Goal: Information Seeking & Learning: Learn about a topic

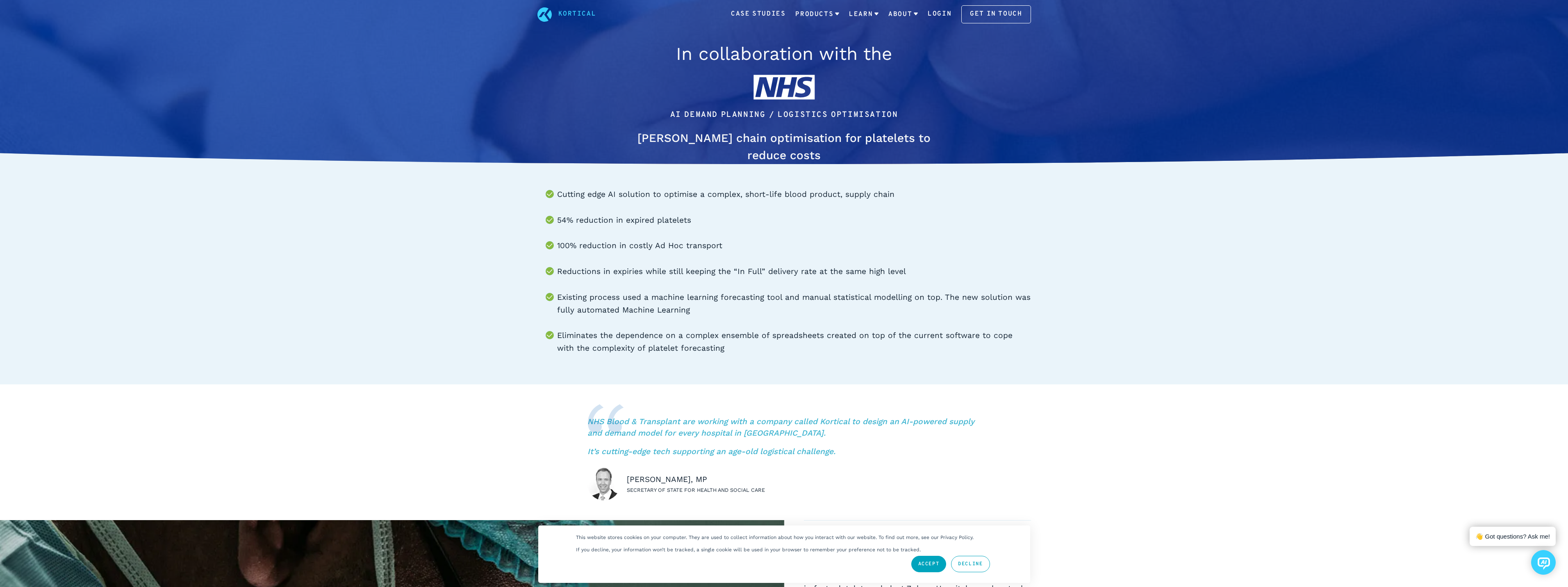
drag, startPoint x: 741, startPoint y: 212, endPoint x: 745, endPoint y: 226, distance: 14.6
click at [745, 226] on ul "Cutting edge AI solution to optimise a complex, short-life blood product, suppl…" at bounding box center [784, 271] width 494 height 167
drag, startPoint x: 744, startPoint y: 242, endPoint x: 740, endPoint y: 255, distance: 13.6
click at [740, 255] on ul "Cutting edge AI solution to optimise a complex, short-life blood product, suppl…" at bounding box center [784, 271] width 494 height 167
click at [736, 252] on li "100% reduction in costly Ad Hoc transport" at bounding box center [794, 246] width 474 height 13
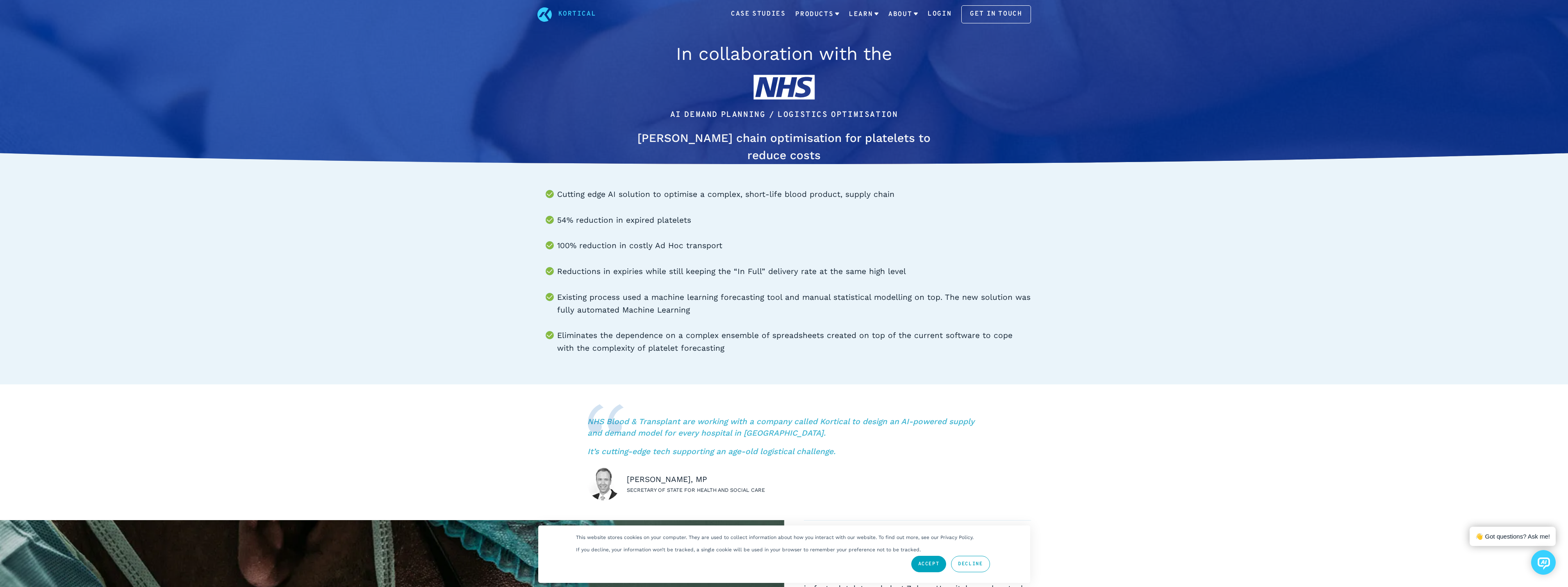
drag, startPoint x: 732, startPoint y: 248, endPoint x: 731, endPoint y: 229, distance: 19.0
click at [731, 229] on ul "Cutting edge AI solution to optimise a complex, short-life blood product, suppl…" at bounding box center [784, 271] width 494 height 167
drag, startPoint x: 728, startPoint y: 226, endPoint x: 722, endPoint y: 252, distance: 26.7
click at [722, 252] on ul "Cutting edge AI solution to optimise a complex, short-life blood product, suppl…" at bounding box center [784, 271] width 494 height 167
click at [722, 252] on li "100% reduction in costly Ad Hoc transport" at bounding box center [794, 246] width 474 height 13
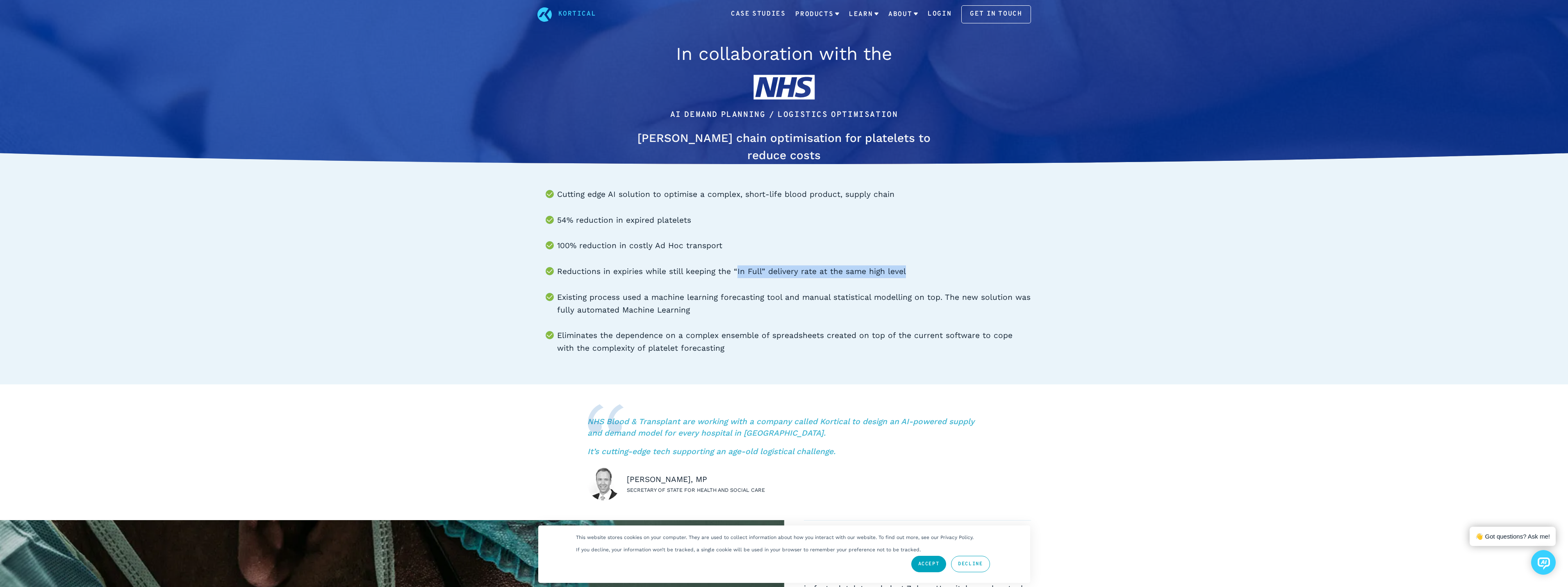
drag, startPoint x: 733, startPoint y: 254, endPoint x: 937, endPoint y: 269, distance: 204.6
click at [937, 269] on ul "Cutting edge AI solution to optimise a complex, short-life blood product, suppl…" at bounding box center [784, 271] width 494 height 167
click at [937, 269] on li "Reductions in expiries while still keeping the “In Full” delivery rate at the s…" at bounding box center [794, 272] width 474 height 13
drag, startPoint x: 936, startPoint y: 271, endPoint x: 936, endPoint y: 263, distance: 8.0
click at [936, 265] on ul "Cutting edge AI solution to optimise a complex, short-life blood product, suppl…" at bounding box center [784, 271] width 494 height 167
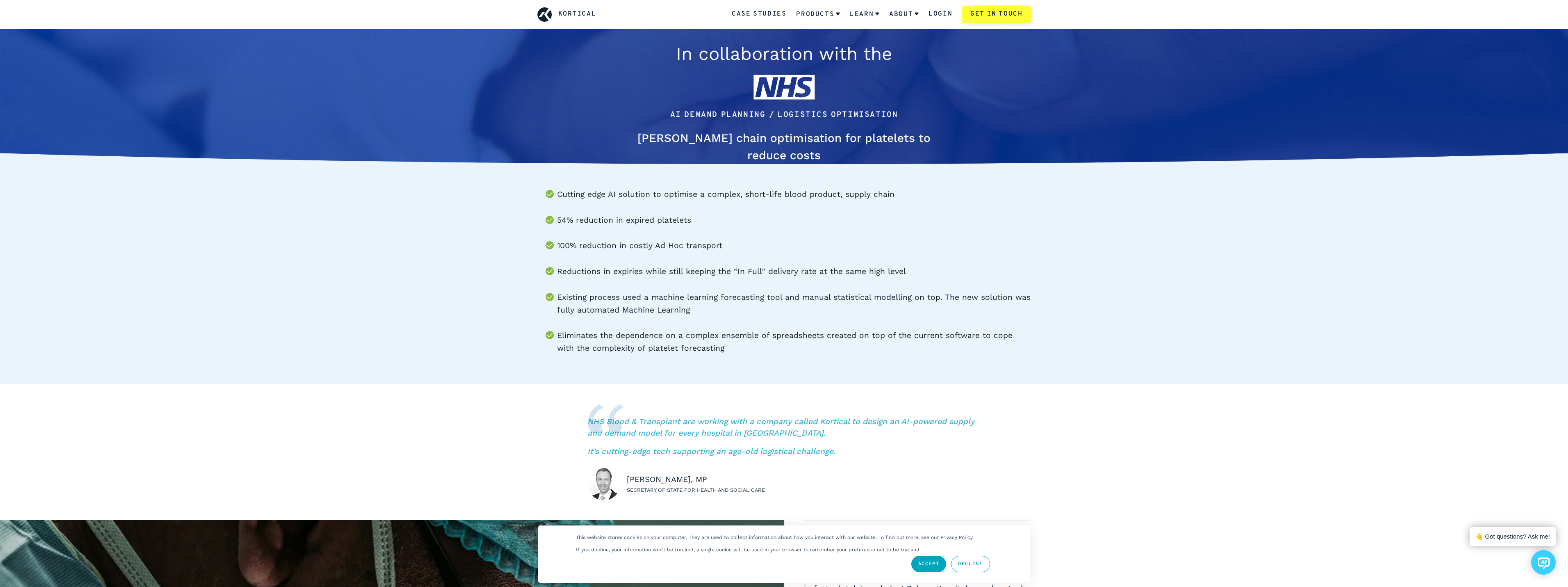
scroll to position [246, 0]
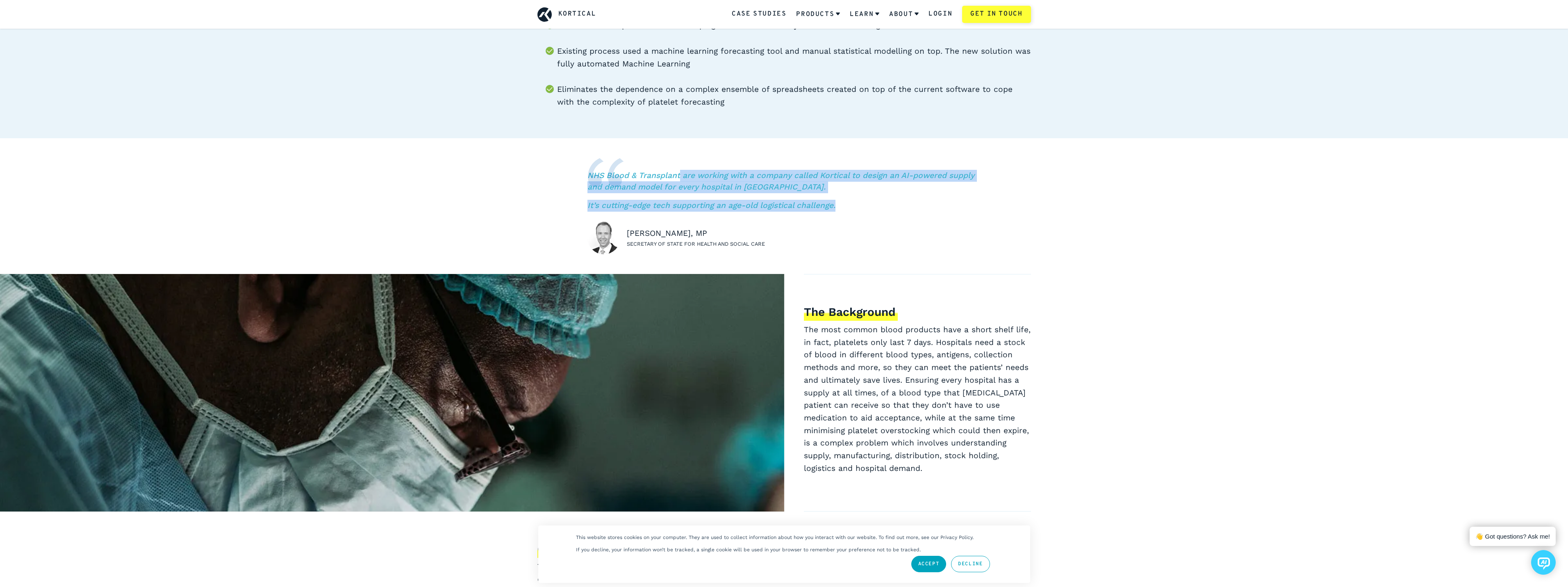
drag, startPoint x: 681, startPoint y: 151, endPoint x: 894, endPoint y: 200, distance: 218.6
click at [894, 200] on div "NHS Blood & Transplant are working with a company called Kortical to design an …" at bounding box center [784, 206] width 1568 height 136
click at [894, 200] on p "It’s cutting-edge tech supporting an age-old logistical challenge." at bounding box center [784, 205] width 394 height 12
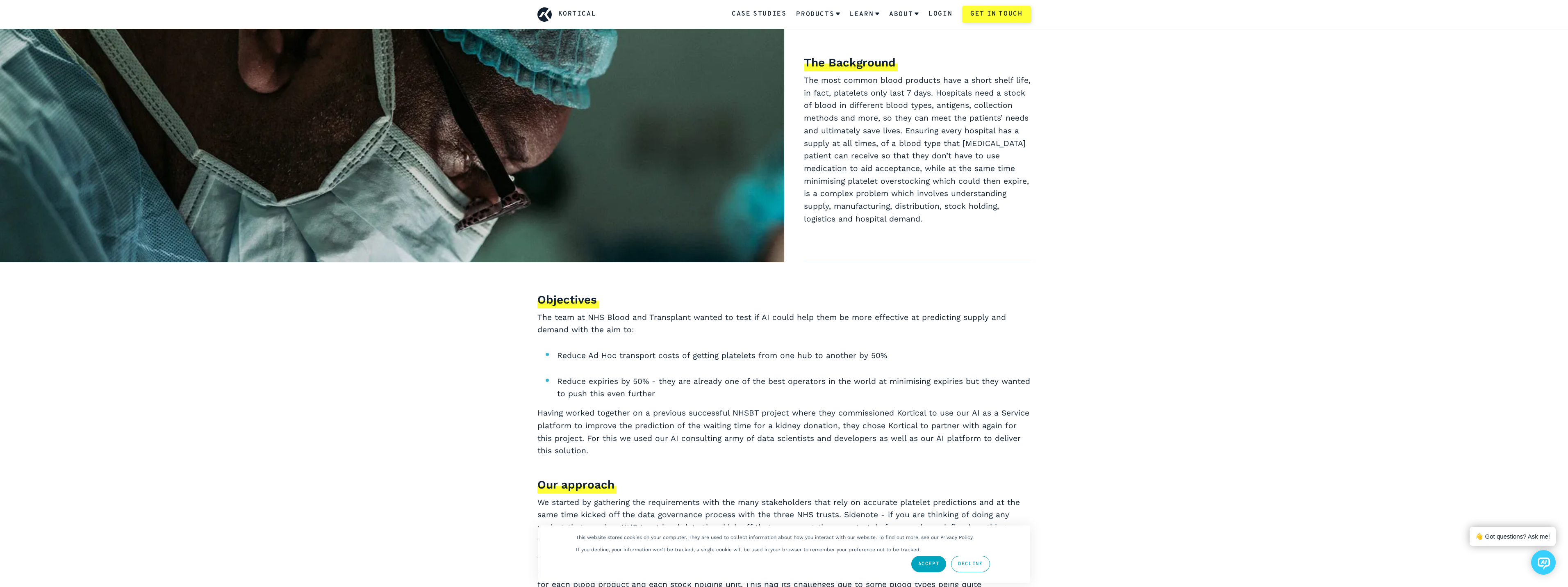
scroll to position [533, 0]
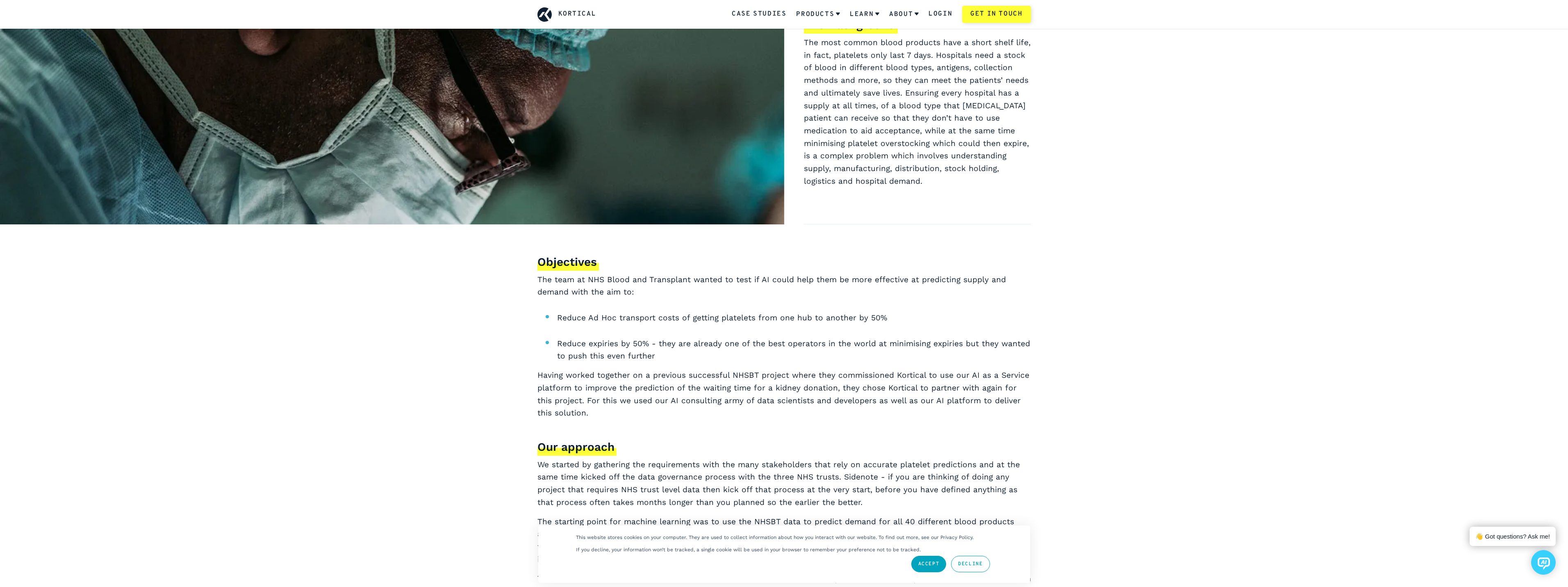
drag, startPoint x: 825, startPoint y: 256, endPoint x: 814, endPoint y: 299, distance: 44.4
click at [814, 299] on div "Objectives The team at NHS Blood and Transplant wanted to test if AI could help…" at bounding box center [784, 565] width 494 height 624
drag, startPoint x: 825, startPoint y: 294, endPoint x: 893, endPoint y: 311, distance: 70.1
click at [893, 311] on div "Objectives The team at NHS Blood and Transplant wanted to test if AI could help…" at bounding box center [784, 565] width 494 height 624
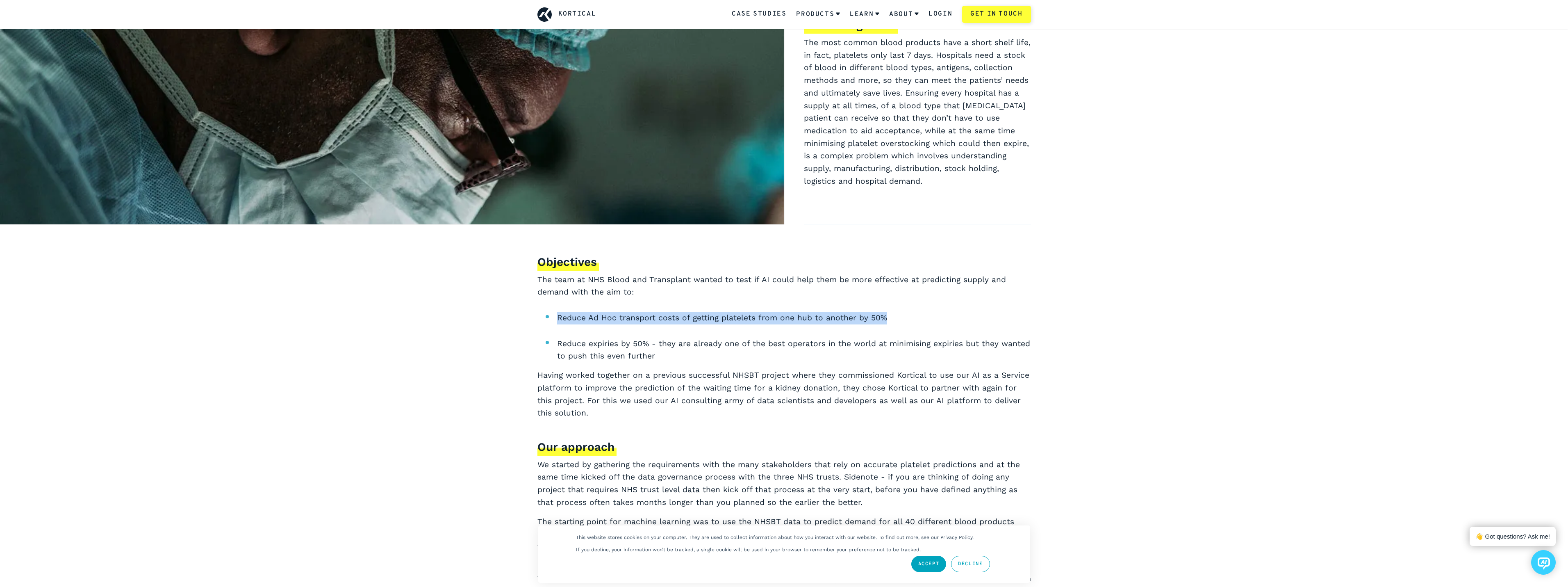
click at [893, 311] on div "Objectives The team at NHS Blood and Transplant wanted to test if AI could help…" at bounding box center [784, 565] width 494 height 624
drag, startPoint x: 894, startPoint y: 317, endPoint x: 902, endPoint y: 301, distance: 17.9
click at [902, 301] on div "Objectives The team at NHS Blood and Transplant wanted to test if AI could help…" at bounding box center [784, 565] width 494 height 624
drag, startPoint x: 906, startPoint y: 292, endPoint x: 891, endPoint y: 315, distance: 27.5
click at [891, 315] on div "Objectives The team at NHS Blood and Transplant wanted to test if AI could help…" at bounding box center [784, 565] width 494 height 624
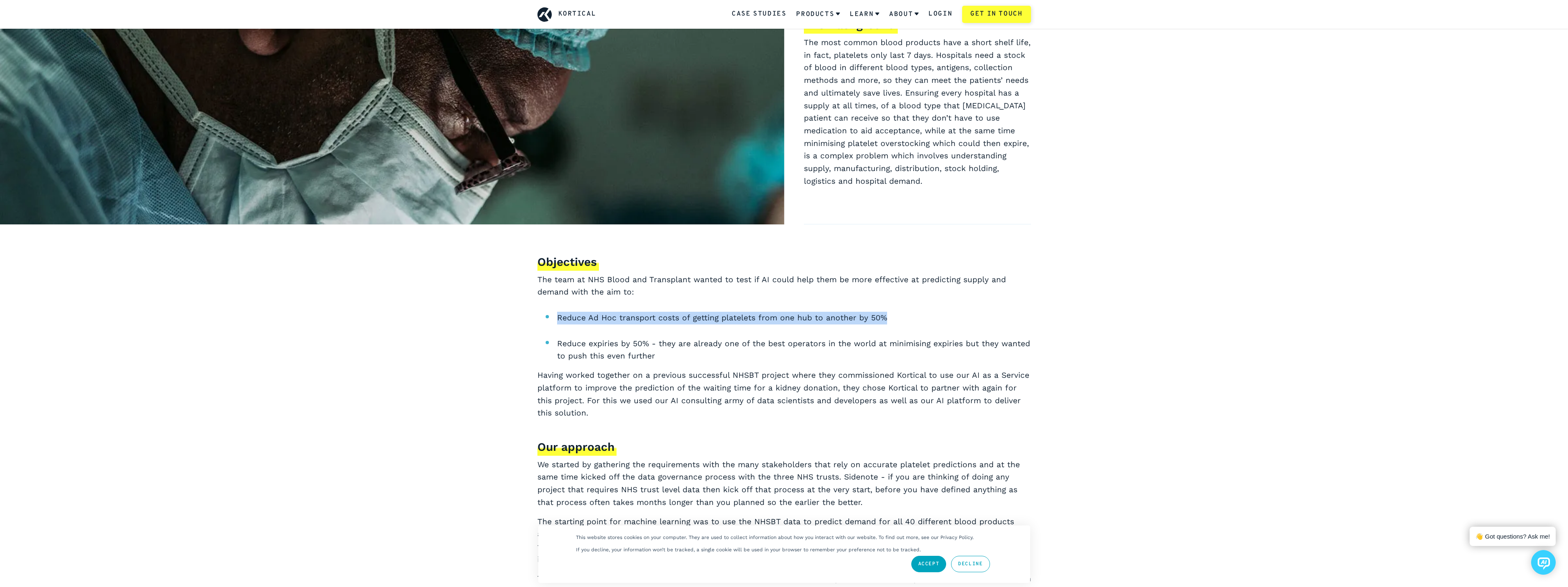
click at [891, 315] on li "Reduce Ad Hoc transport costs of getting platelets from one hub to another by 5…" at bounding box center [794, 318] width 474 height 13
drag, startPoint x: 884, startPoint y: 330, endPoint x: 874, endPoint y: 352, distance: 24.2
click at [874, 352] on ul "Reduce Ad Hoc transport costs of getting platelets from one hub to another by 5…" at bounding box center [784, 337] width 494 height 51
click at [874, 352] on li "Reduce expiries by 50% - they are already one of the best operators in the worl…" at bounding box center [794, 349] width 474 height 25
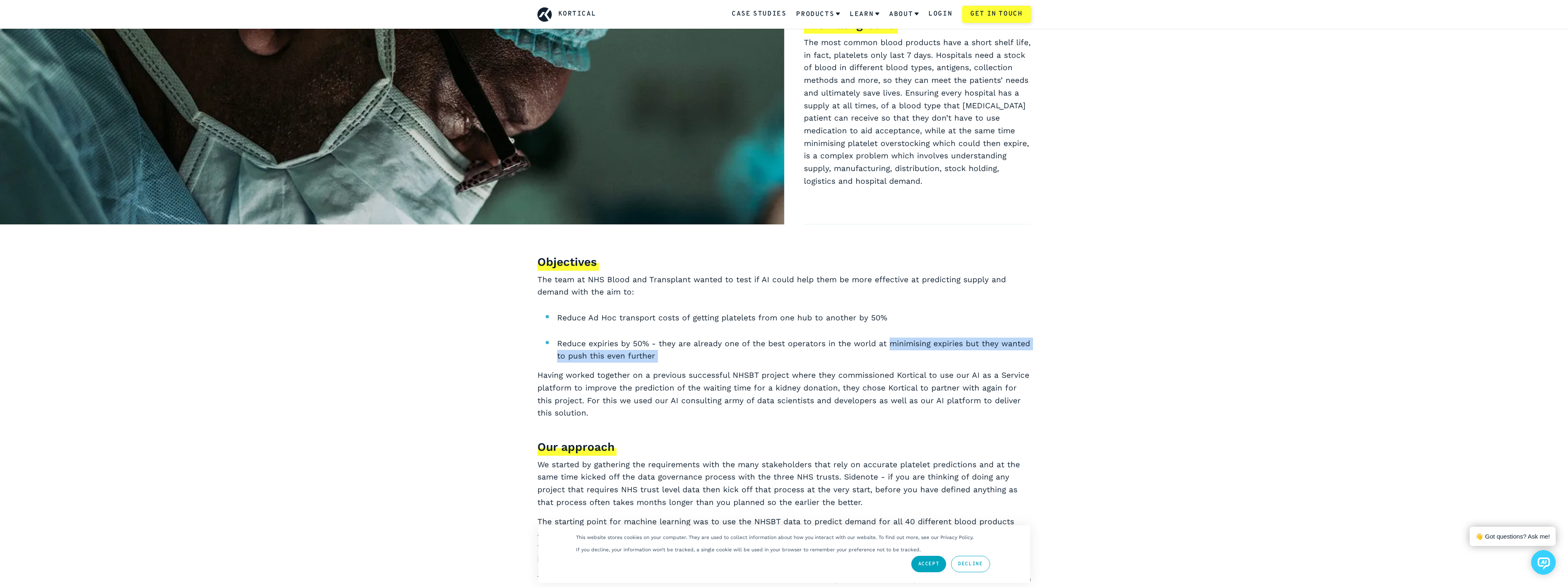
drag, startPoint x: 874, startPoint y: 352, endPoint x: 908, endPoint y: 330, distance: 40.5
click at [908, 330] on ul "Reduce Ad Hoc transport costs of getting platelets from one hub to another by 5…" at bounding box center [784, 337] width 494 height 51
click at [897, 352] on li "Reduce expiries by 50% - they are already one of the best operators in the worl…" at bounding box center [794, 349] width 474 height 25
drag, startPoint x: 897, startPoint y: 352, endPoint x: 930, endPoint y: 320, distance: 46.0
click at [930, 320] on ul "Reduce Ad Hoc transport costs of getting platelets from one hub to another by 5…" at bounding box center [784, 337] width 494 height 51
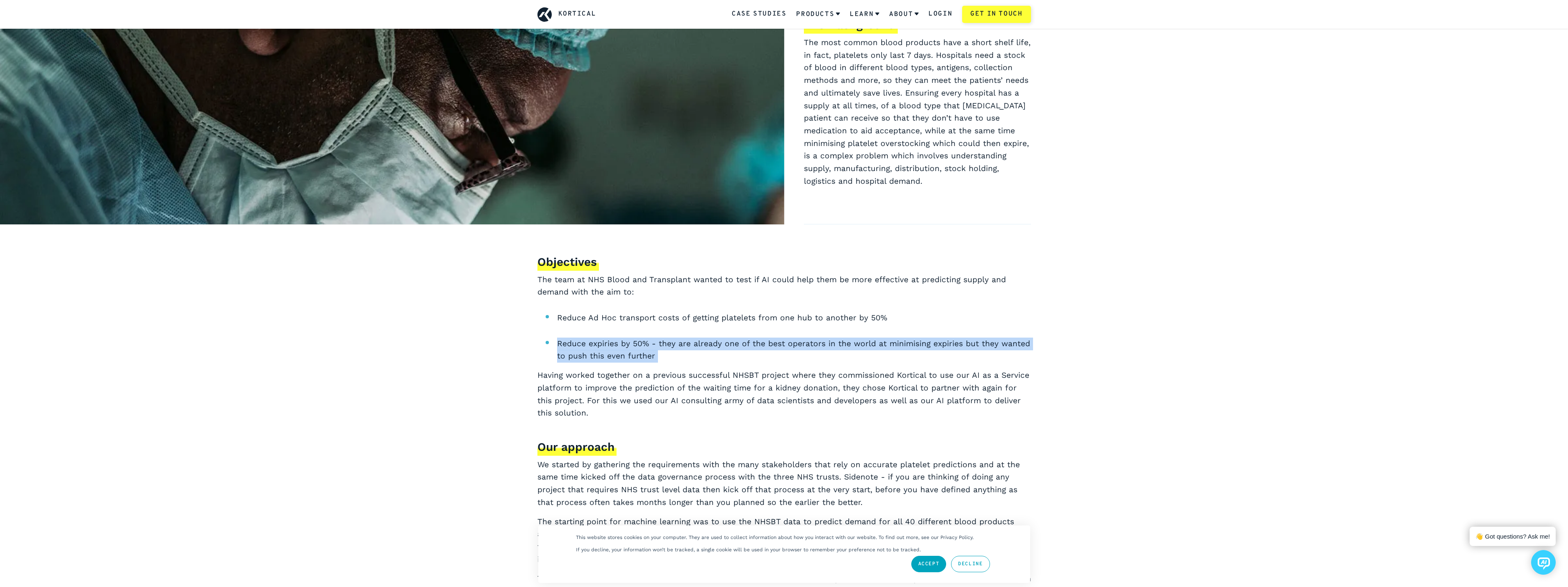
click at [930, 320] on li "Reduce Ad Hoc transport costs of getting platelets from one hub to another by 5…" at bounding box center [794, 318] width 474 height 13
drag, startPoint x: 927, startPoint y: 322, endPoint x: 905, endPoint y: 339, distance: 27.8
click at [906, 338] on ul "Reduce Ad Hoc transport costs of getting platelets from one hub to another by 5…" at bounding box center [784, 337] width 494 height 51
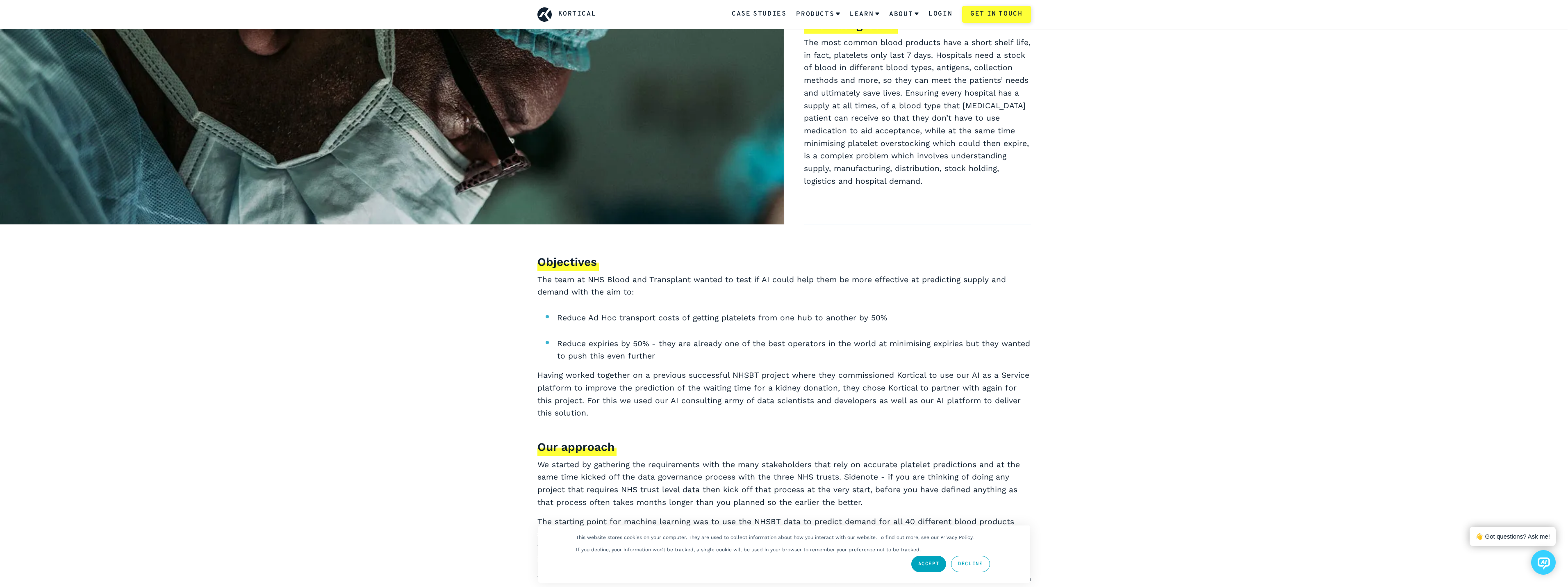
click at [886, 356] on li "Reduce expiries by 50% - they are already one of the best operators in the worl…" at bounding box center [794, 349] width 474 height 25
drag, startPoint x: 914, startPoint y: 339, endPoint x: 907, endPoint y: 355, distance: 17.5
click at [907, 355] on li "Reduce expiries by 50% - they are already one of the best operators in the worl…" at bounding box center [794, 349] width 474 height 25
drag, startPoint x: 907, startPoint y: 355, endPoint x: 909, endPoint y: 329, distance: 26.1
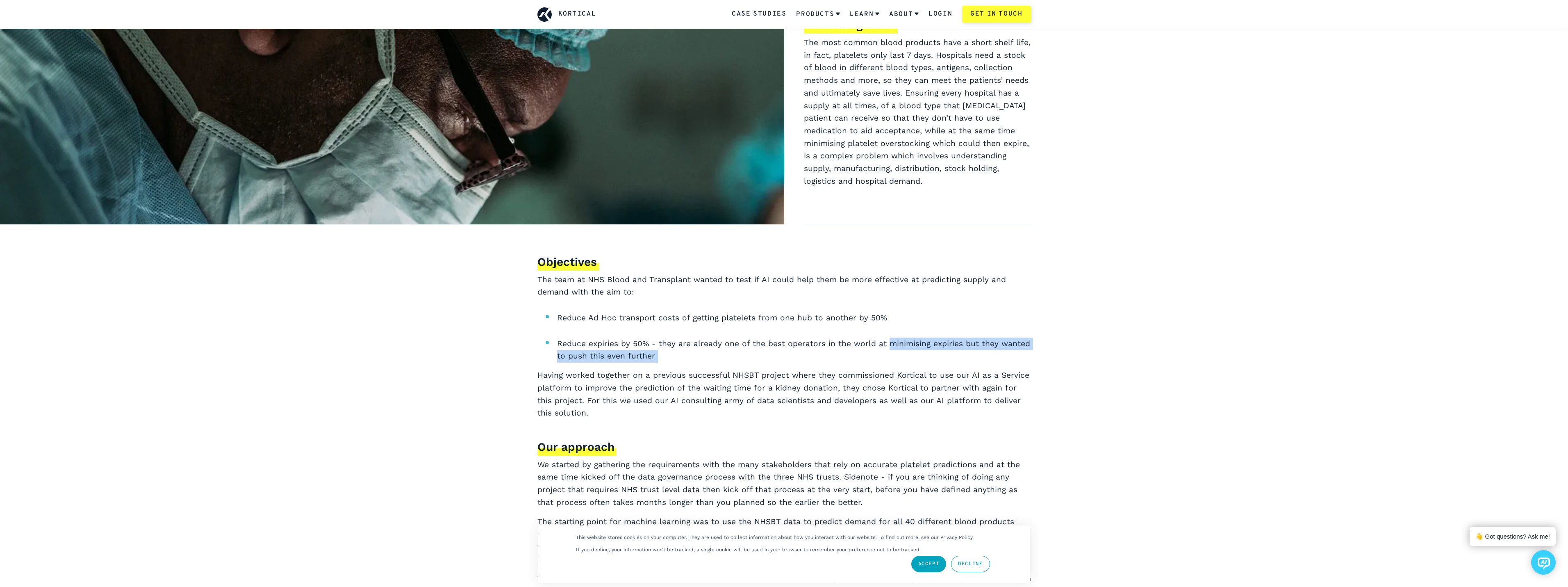
click at [909, 329] on ul "Reduce Ad Hoc transport costs of getting platelets from one hub to another by 5…" at bounding box center [784, 337] width 494 height 51
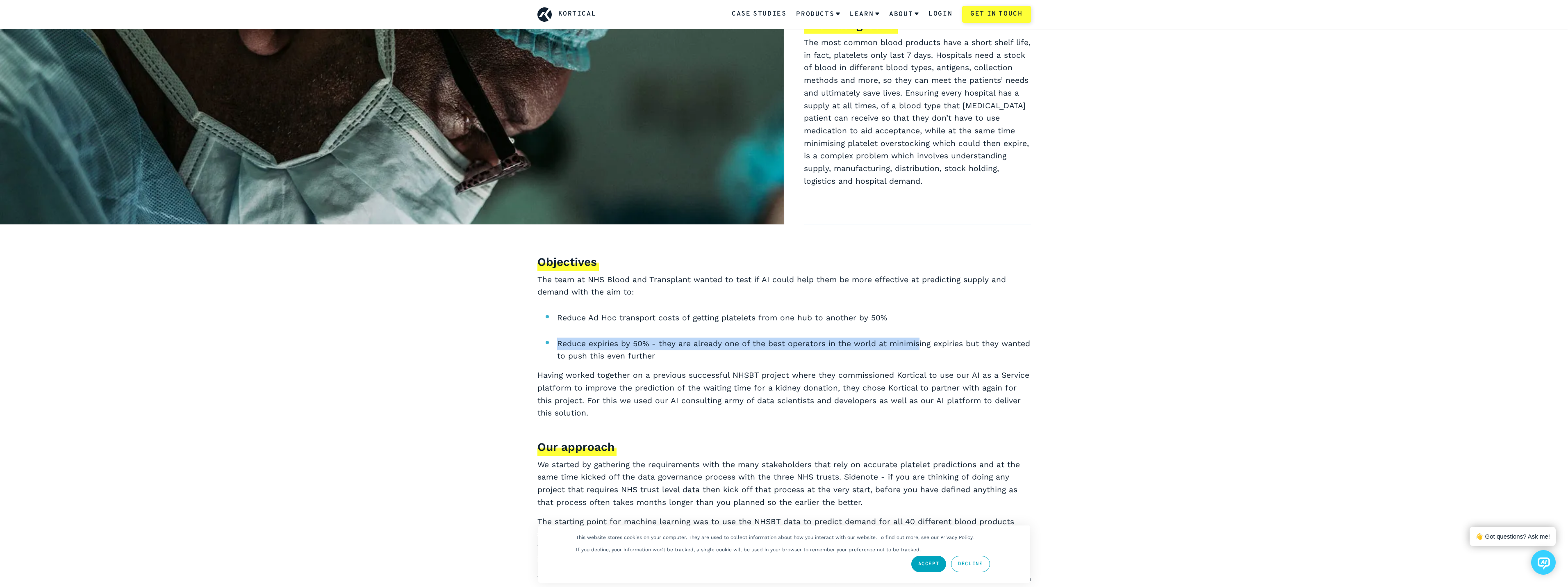
drag, startPoint x: 915, startPoint y: 333, endPoint x: 917, endPoint y: 344, distance: 11.2
click at [912, 343] on ul "Reduce Ad Hoc transport costs of getting platelets from one hub to another by 5…" at bounding box center [784, 337] width 494 height 51
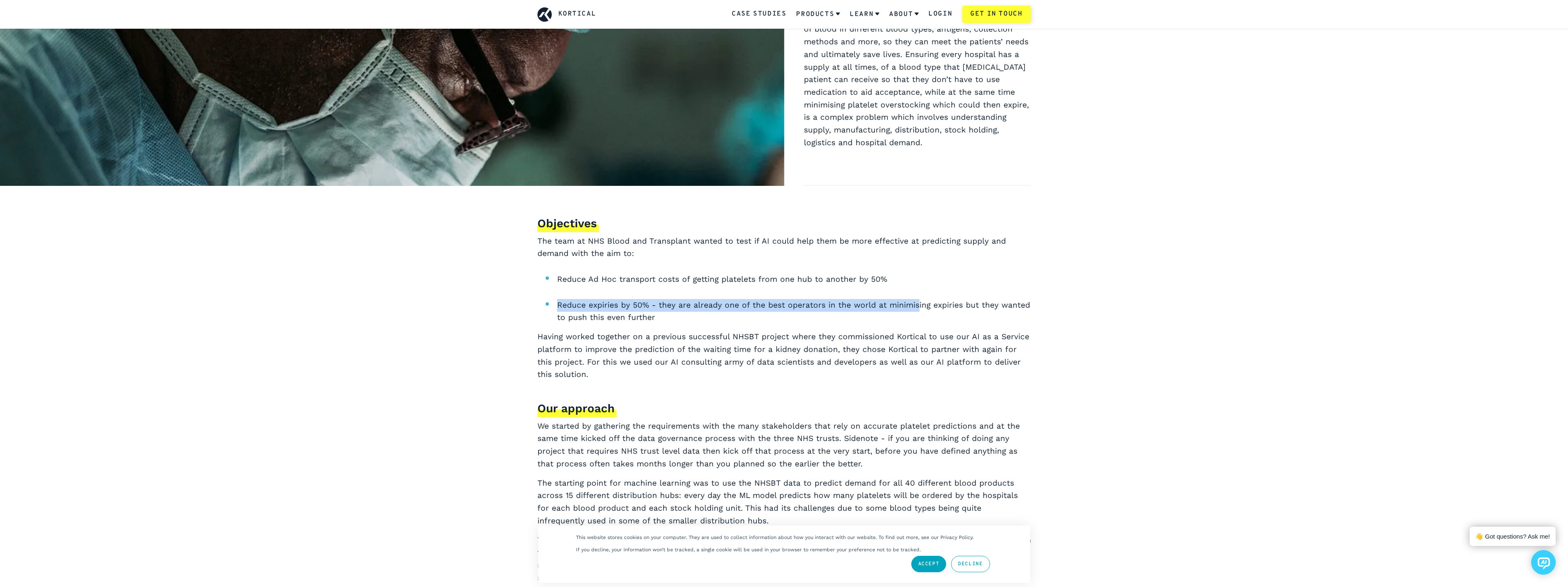
scroll to position [615, 0]
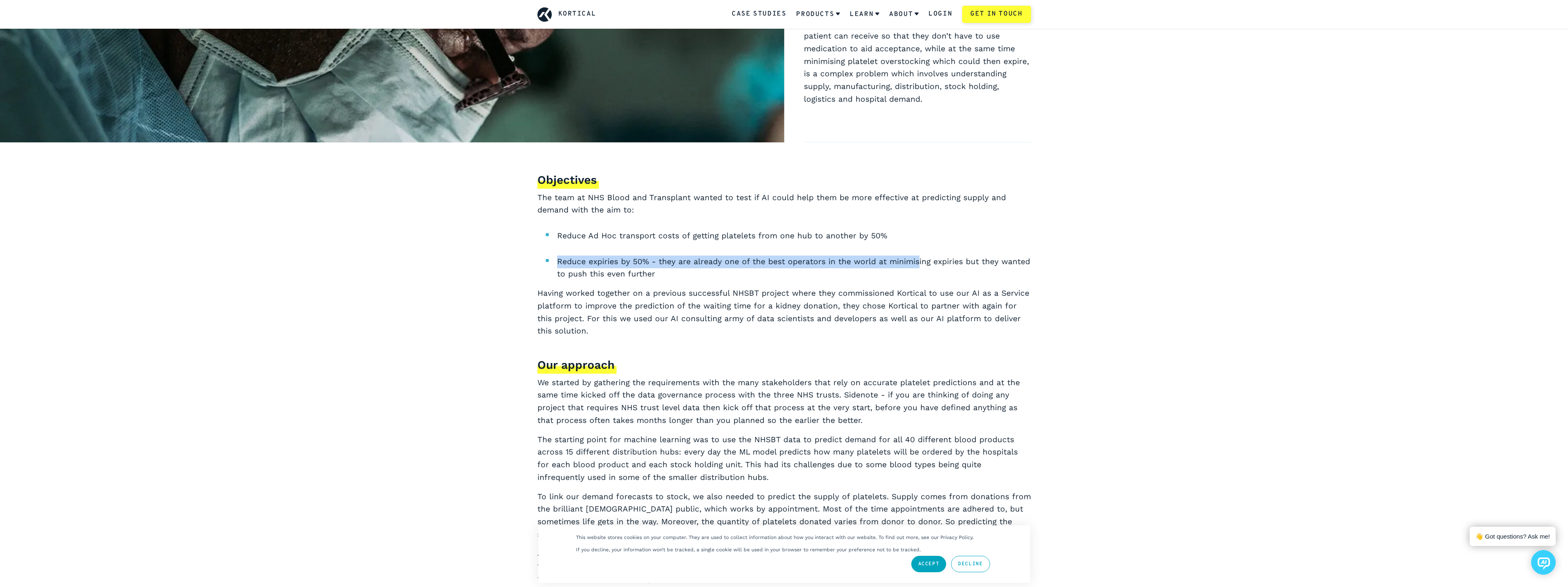
drag, startPoint x: 870, startPoint y: 368, endPoint x: 928, endPoint y: 433, distance: 87.1
click at [928, 433] on div "Objectives The team at NHS Blood and Transplant wanted to test if AI could help…" at bounding box center [784, 483] width 494 height 624
click at [928, 426] on p "We started by gathering the requirements with the many stakeholders that rely o…" at bounding box center [784, 401] width 494 height 50
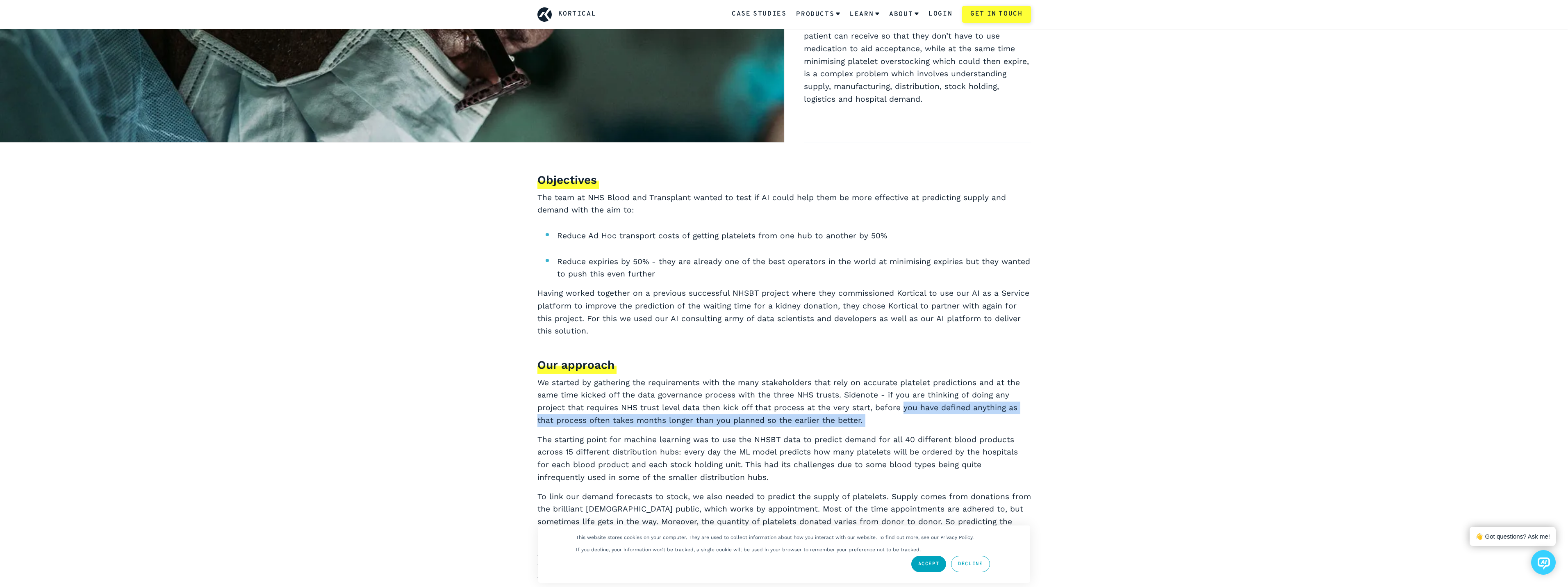
drag, startPoint x: 928, startPoint y: 426, endPoint x: 887, endPoint y: 387, distance: 56.6
click at [893, 393] on p "We started by gathering the requirements with the many stakeholders that rely o…" at bounding box center [784, 401] width 494 height 50
drag, startPoint x: 896, startPoint y: 366, endPoint x: 915, endPoint y: 419, distance: 56.3
click at [915, 419] on div "Objectives The team at NHS Blood and Transplant wanted to test if AI could help…" at bounding box center [784, 483] width 494 height 624
click at [915, 419] on p "We started by gathering the requirements with the many stakeholders that rely o…" at bounding box center [784, 401] width 494 height 50
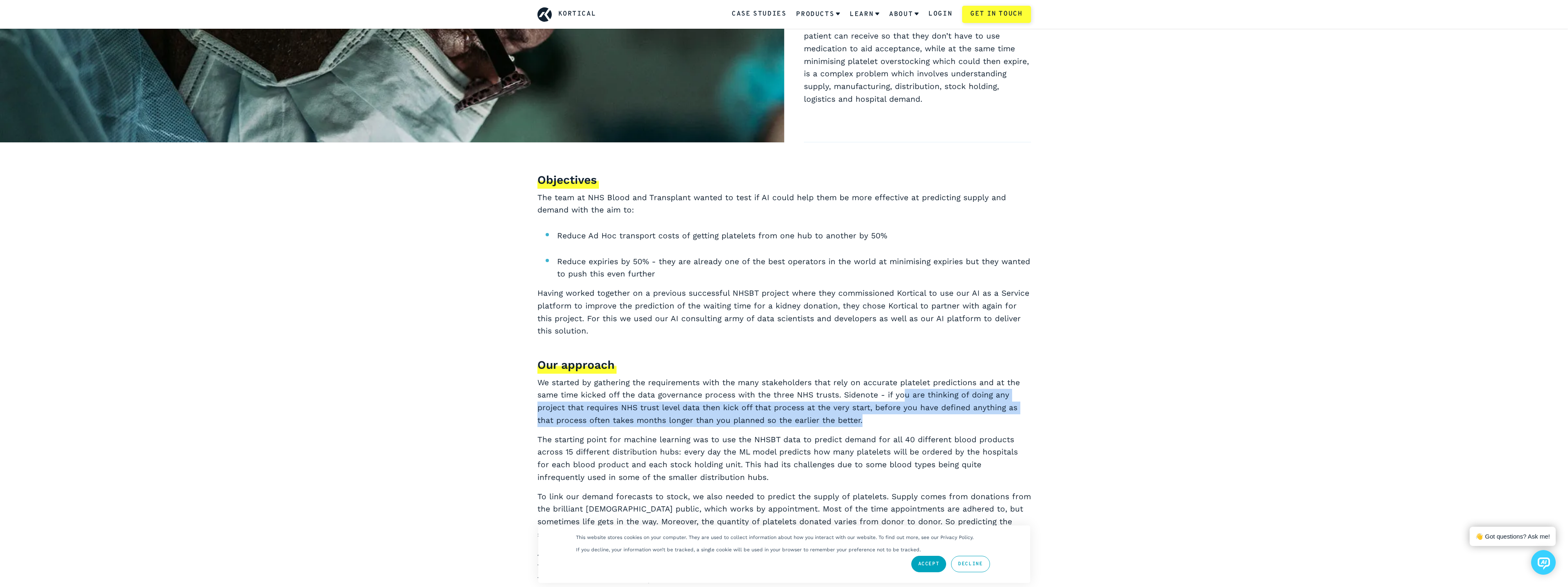
drag, startPoint x: 915, startPoint y: 419, endPoint x: 897, endPoint y: 386, distance: 37.6
click at [898, 388] on p "We started by gathering the requirements with the many stakeholders that rely o…" at bounding box center [784, 401] width 494 height 50
drag, startPoint x: 872, startPoint y: 360, endPoint x: 890, endPoint y: 419, distance: 61.7
click at [890, 419] on div "Objectives The team at NHS Blood and Transplant wanted to test if AI could help…" at bounding box center [784, 483] width 494 height 624
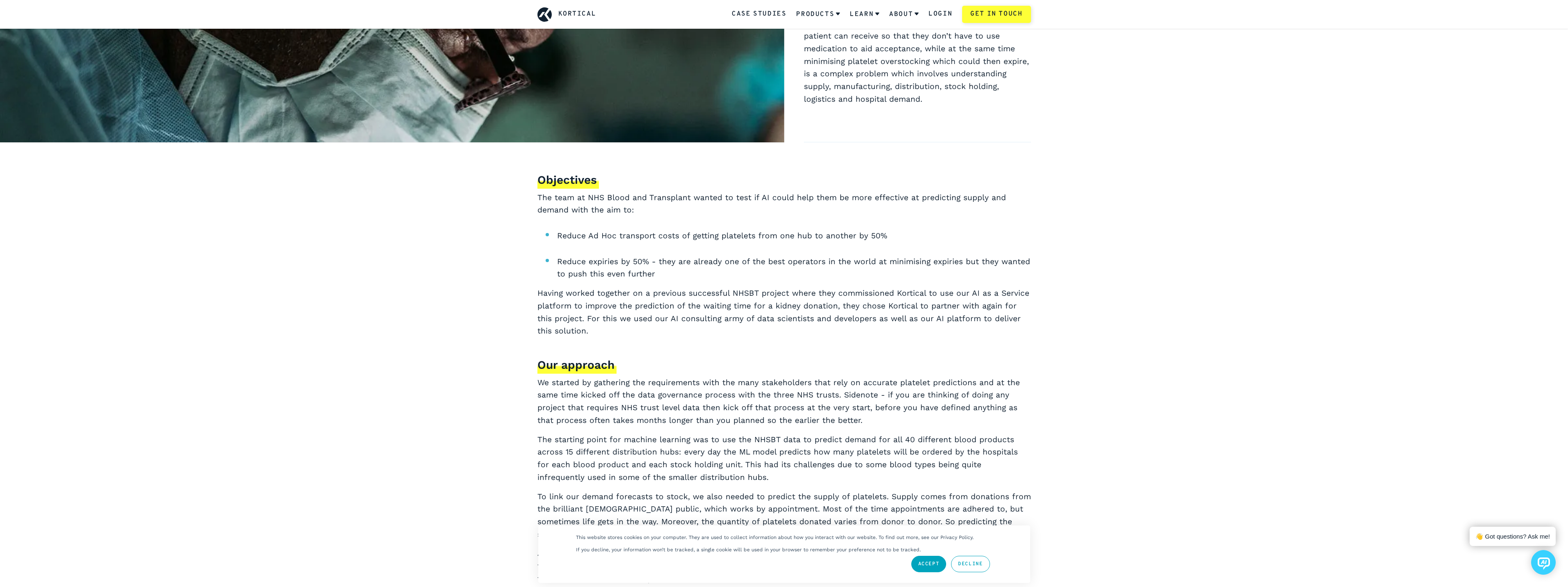
click at [886, 432] on div "Objectives The team at NHS Blood and Transplant wanted to test if AI could help…" at bounding box center [784, 483] width 494 height 624
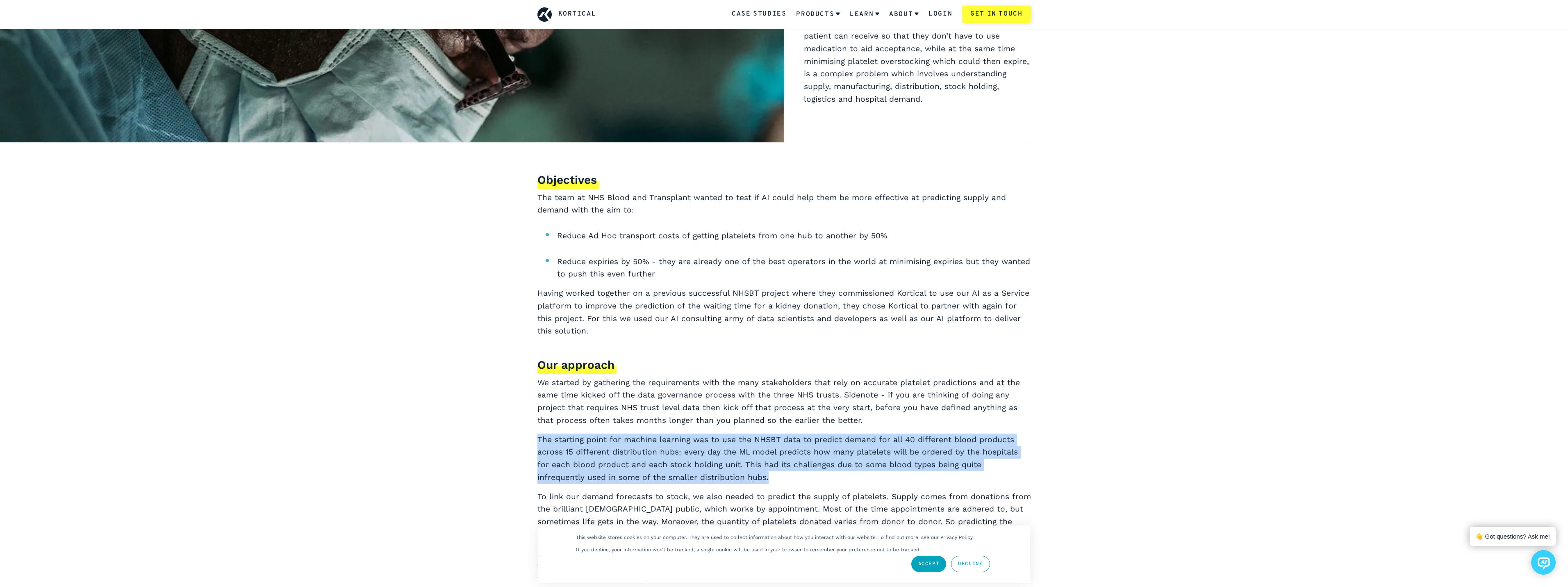
drag, startPoint x: 888, startPoint y: 426, endPoint x: 866, endPoint y: 474, distance: 52.8
click at [866, 474] on div "Objectives The team at NHS Blood and Transplant wanted to test if AI could help…" at bounding box center [784, 483] width 494 height 624
click at [855, 473] on p "The starting point for machine learning was to use the NHSBT data to predict de…" at bounding box center [784, 458] width 494 height 50
drag, startPoint x: 855, startPoint y: 473, endPoint x: 912, endPoint y: 418, distance: 79.2
click at [911, 418] on div "Objectives The team at NHS Blood and Transplant wanted to test if AI could help…" at bounding box center [784, 483] width 494 height 624
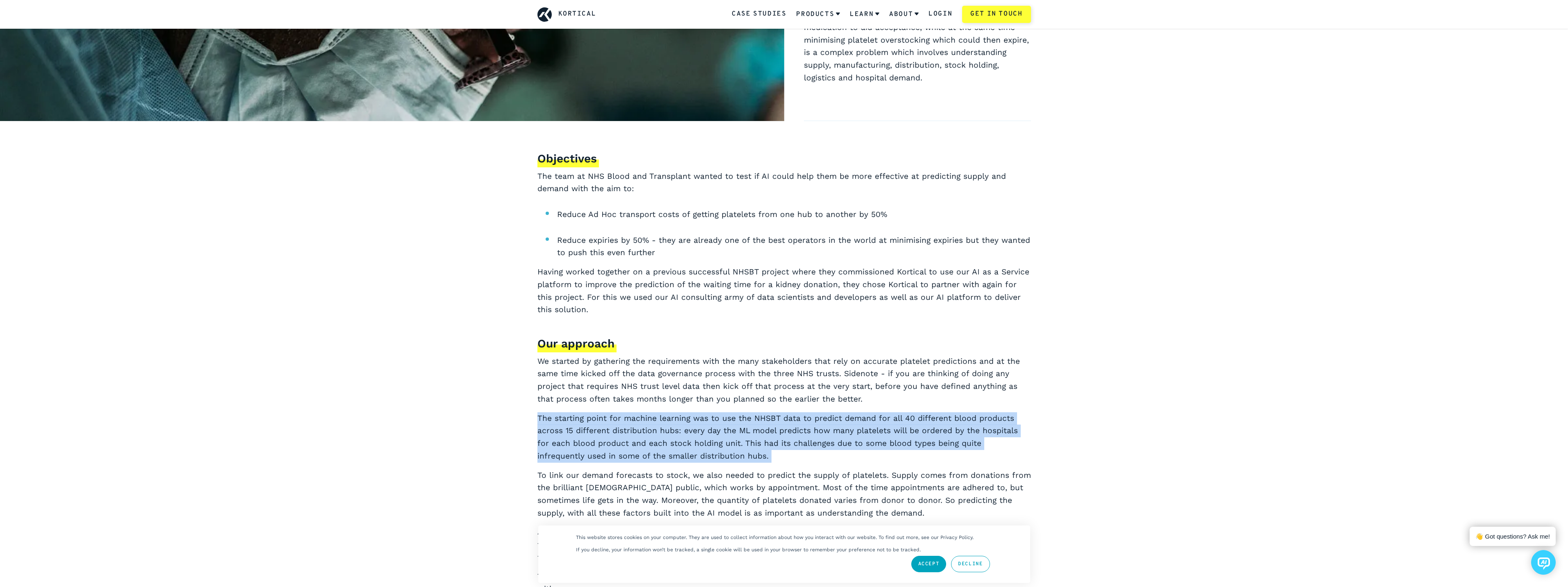
scroll to position [656, 0]
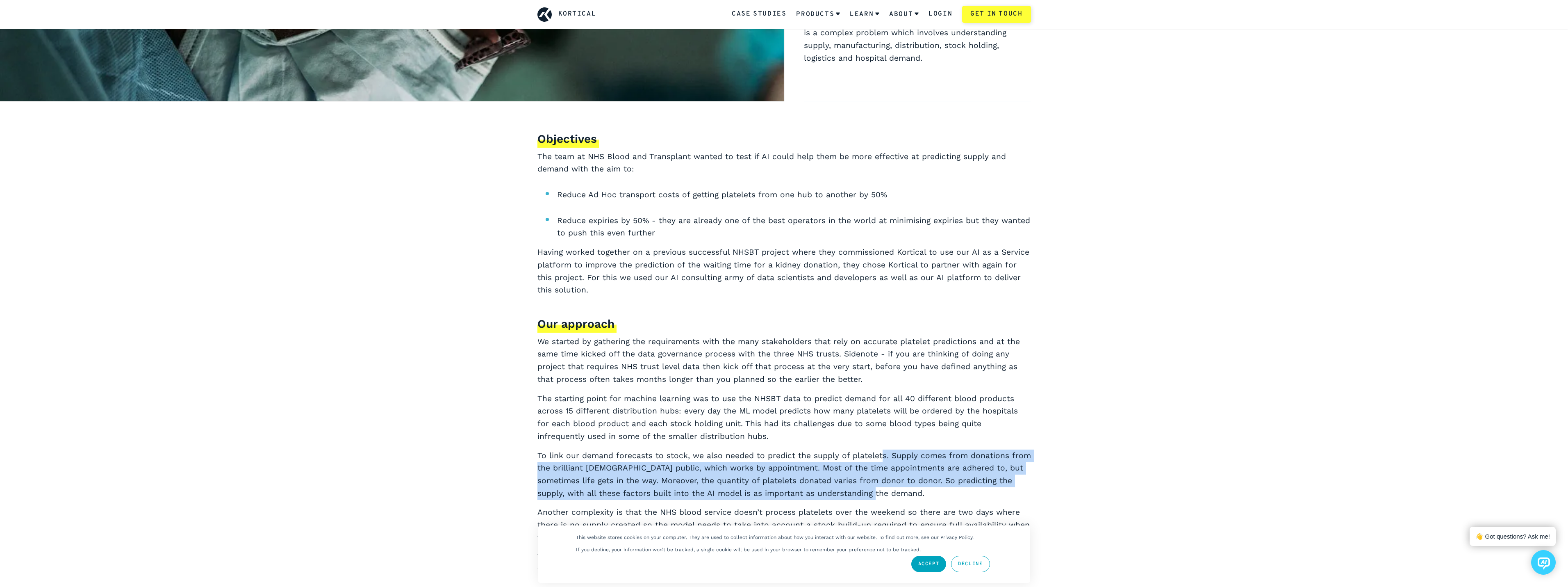
drag, startPoint x: 880, startPoint y: 489, endPoint x: 875, endPoint y: 451, distance: 38.3
click at [875, 452] on p "To link our demand forecasts to stock, we also needed to predict the supply of …" at bounding box center [784, 474] width 494 height 50
drag, startPoint x: 870, startPoint y: 435, endPoint x: 880, endPoint y: 490, distance: 55.9
click at [880, 490] on div "Objectives The team at NHS Blood and Transplant wanted to test if AI could help…" at bounding box center [784, 443] width 494 height 624
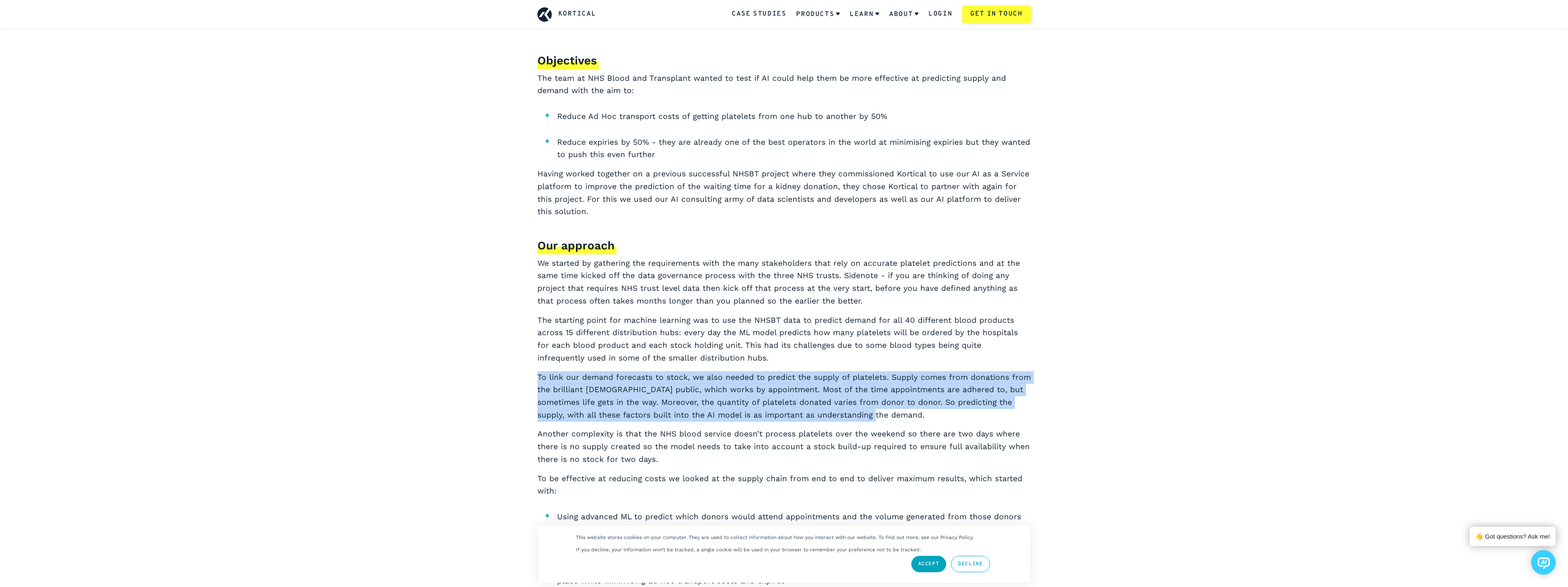
scroll to position [738, 0]
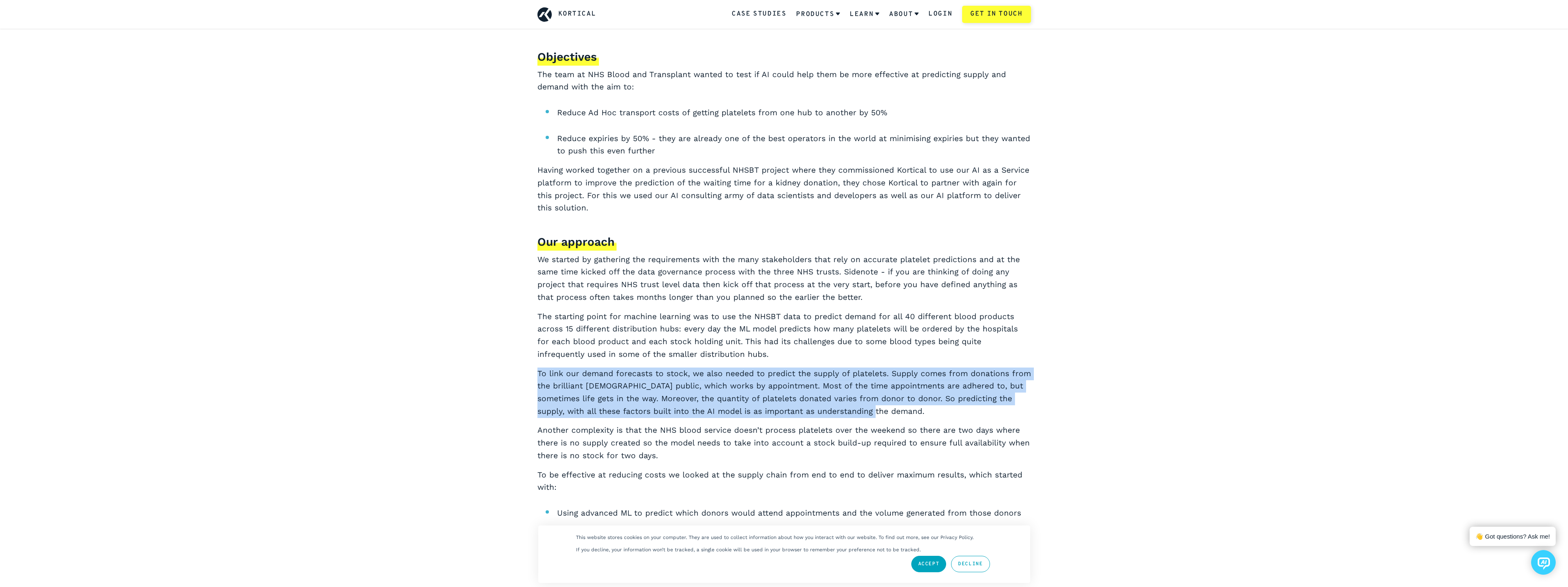
click at [879, 406] on p "To link our demand forecasts to stock, we also needed to predict the supply of …" at bounding box center [784, 392] width 494 height 50
drag, startPoint x: 884, startPoint y: 408, endPoint x: 837, endPoint y: 357, distance: 69.4
click at [837, 357] on div "Objectives The team at NHS Blood and Transplant wanted to test if AI could help…" at bounding box center [784, 361] width 494 height 624
click at [834, 354] on p "The starting point for machine learning was to use the NHSBT data to predict de…" at bounding box center [784, 335] width 494 height 50
drag, startPoint x: 835, startPoint y: 355, endPoint x: 903, endPoint y: 414, distance: 90.0
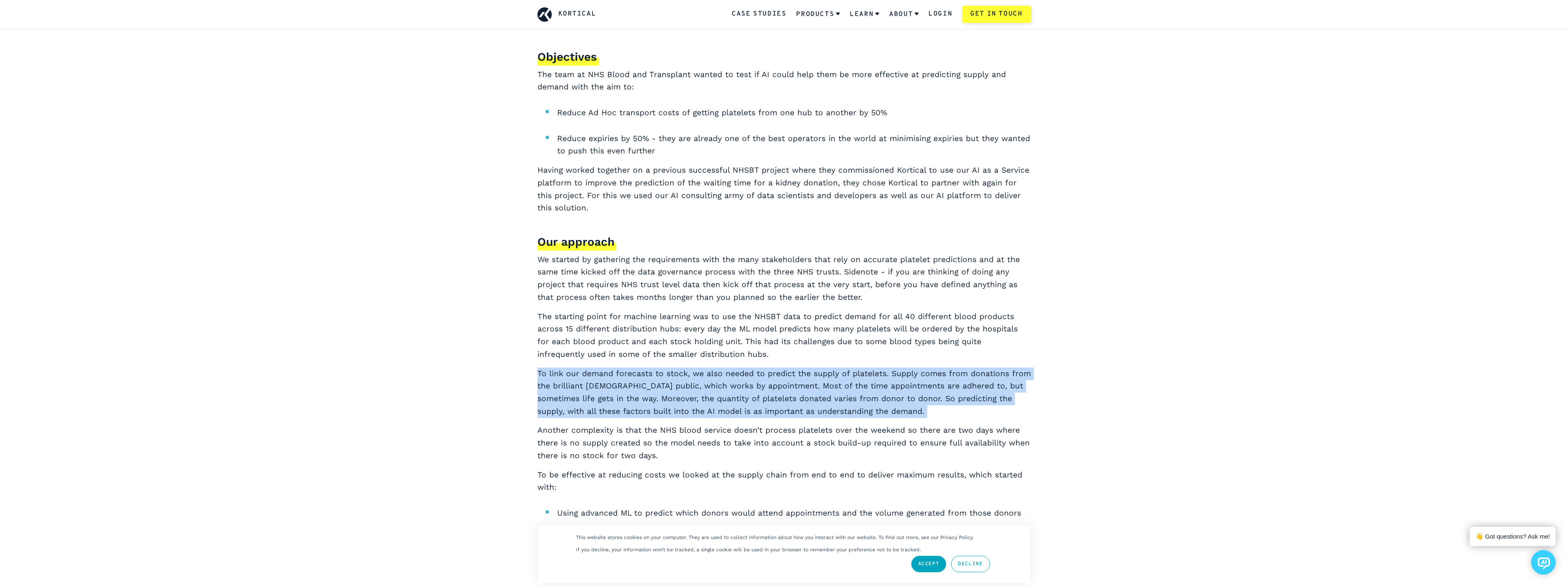
click at [903, 414] on div "Objectives The team at NHS Blood and Transplant wanted to test if AI could help…" at bounding box center [784, 361] width 494 height 624
click at [903, 414] on p "To link our demand forecasts to stock, we also needed to predict the supply of …" at bounding box center [784, 392] width 494 height 50
drag, startPoint x: 903, startPoint y: 415, endPoint x: 838, endPoint y: 366, distance: 81.4
click at [840, 366] on div "Objectives The team at NHS Blood and Transplant wanted to test if AI could help…" at bounding box center [784, 361] width 494 height 624
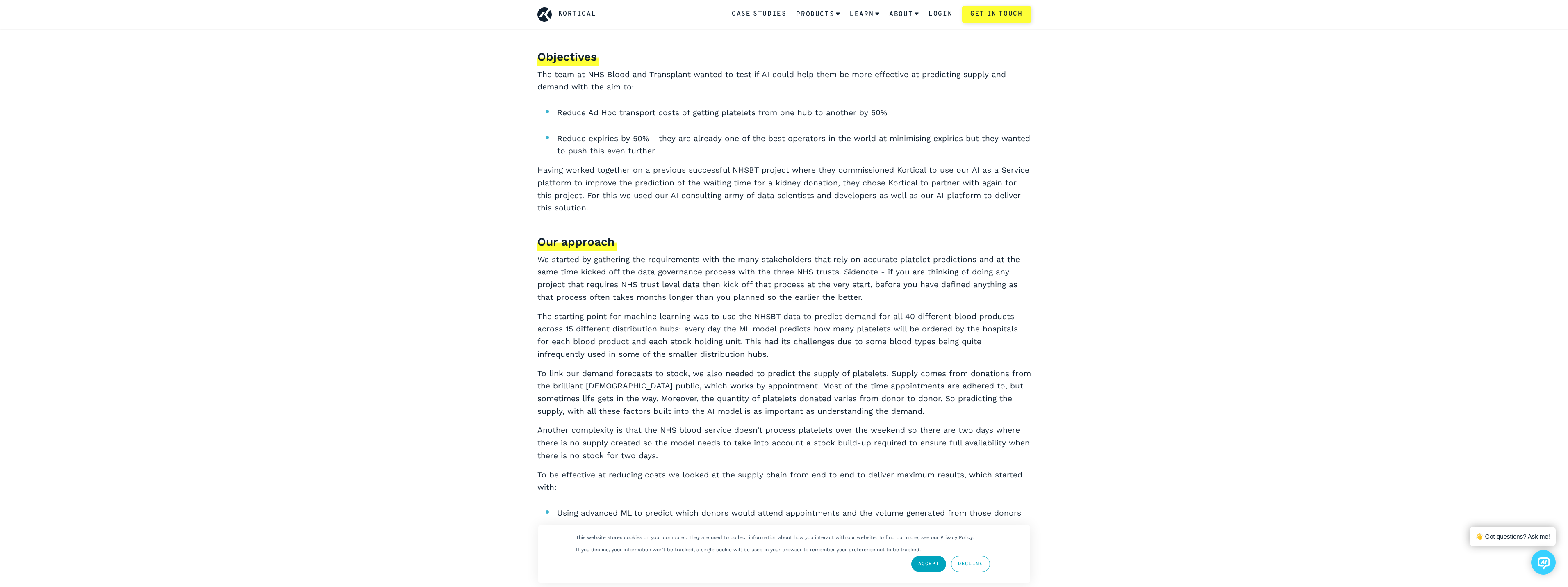
click at [828, 359] on p "The starting point for machine learning was to use the NHSBT data to predict de…" at bounding box center [784, 335] width 494 height 50
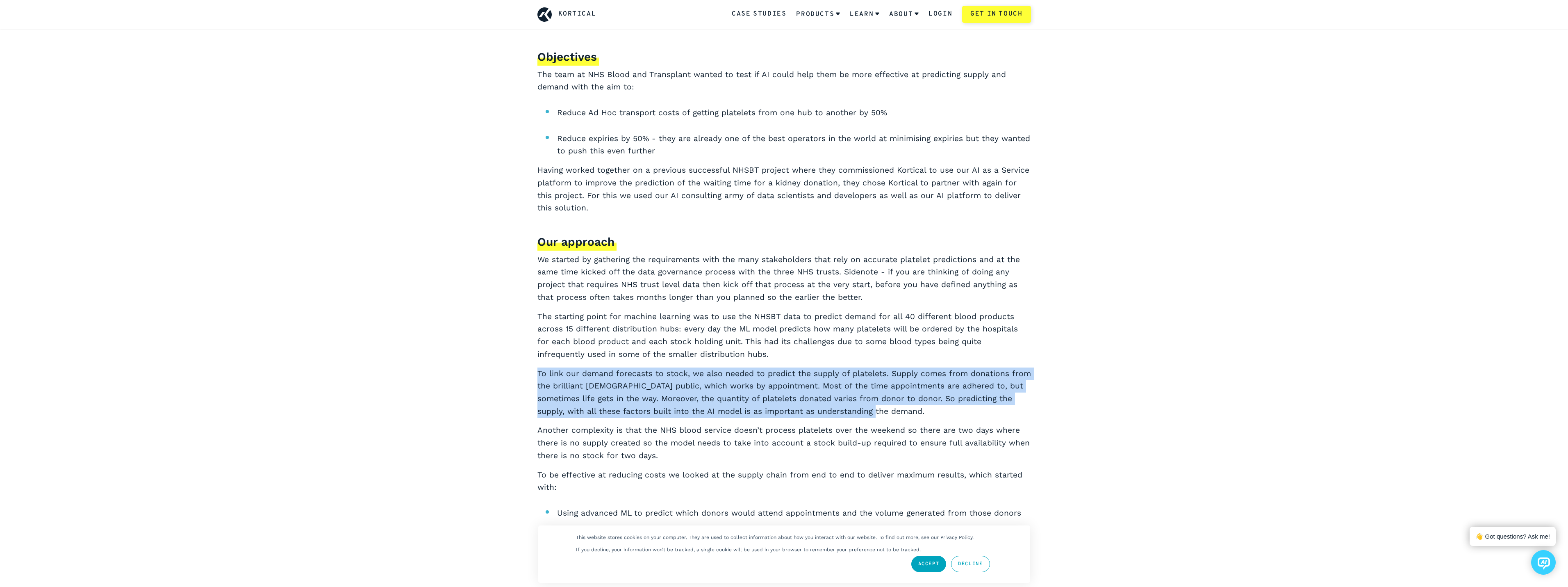
drag, startPoint x: 835, startPoint y: 360, endPoint x: 880, endPoint y: 407, distance: 65.1
click at [880, 407] on div "Objectives The team at NHS Blood and Transplant wanted to test if AI could help…" at bounding box center [784, 361] width 494 height 624
click at [880, 407] on p "To link our demand forecasts to stock, we also needed to predict the supply of …" at bounding box center [784, 392] width 494 height 50
drag, startPoint x: 880, startPoint y: 407, endPoint x: 845, endPoint y: 361, distance: 57.8
click at [848, 367] on p "To link our demand forecasts to stock, we also needed to predict the supply of …" at bounding box center [784, 392] width 494 height 50
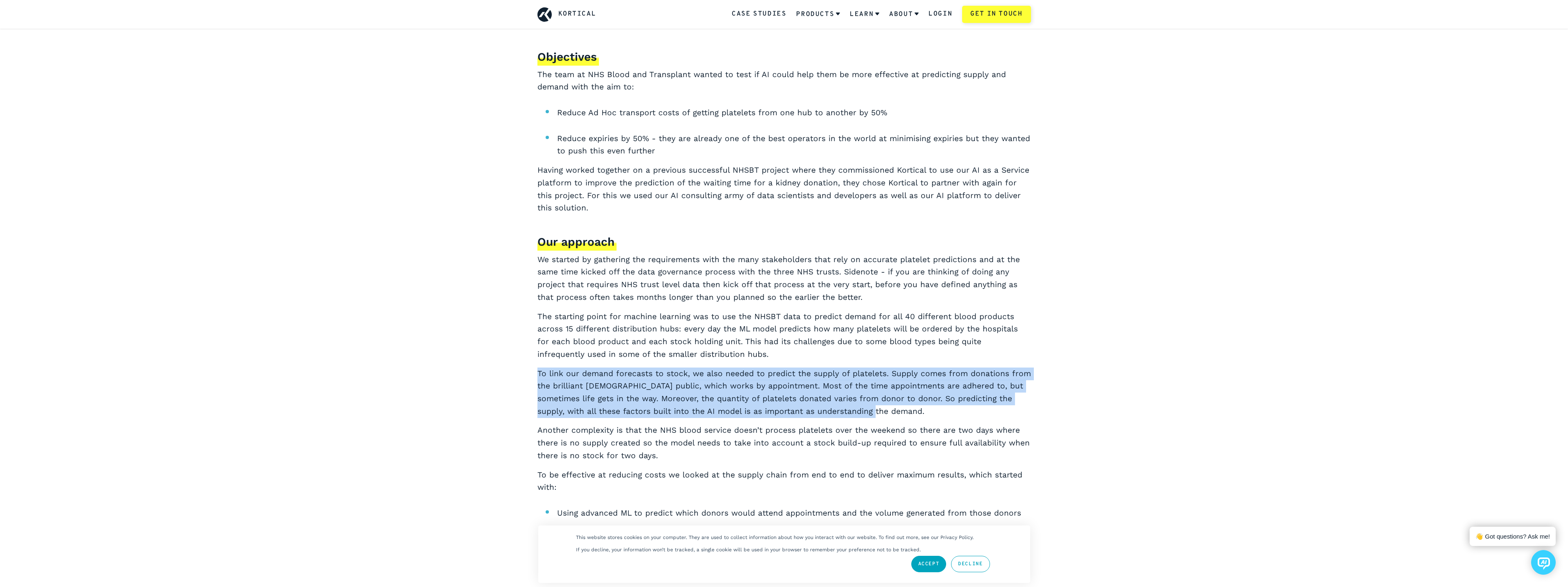
drag, startPoint x: 844, startPoint y: 353, endPoint x: 879, endPoint y: 410, distance: 66.9
click at [879, 410] on div "Objectives The team at NHS Blood and Transplant wanted to test if AI could help…" at bounding box center [784, 361] width 494 height 624
drag, startPoint x: 879, startPoint y: 410, endPoint x: 876, endPoint y: 419, distance: 9.5
click at [879, 410] on p "To link our demand forecasts to stock, we also needed to predict the supply of …" at bounding box center [784, 392] width 494 height 50
click at [885, 413] on p "To link our demand forecasts to stock, we also needed to predict the supply of …" at bounding box center [784, 392] width 494 height 50
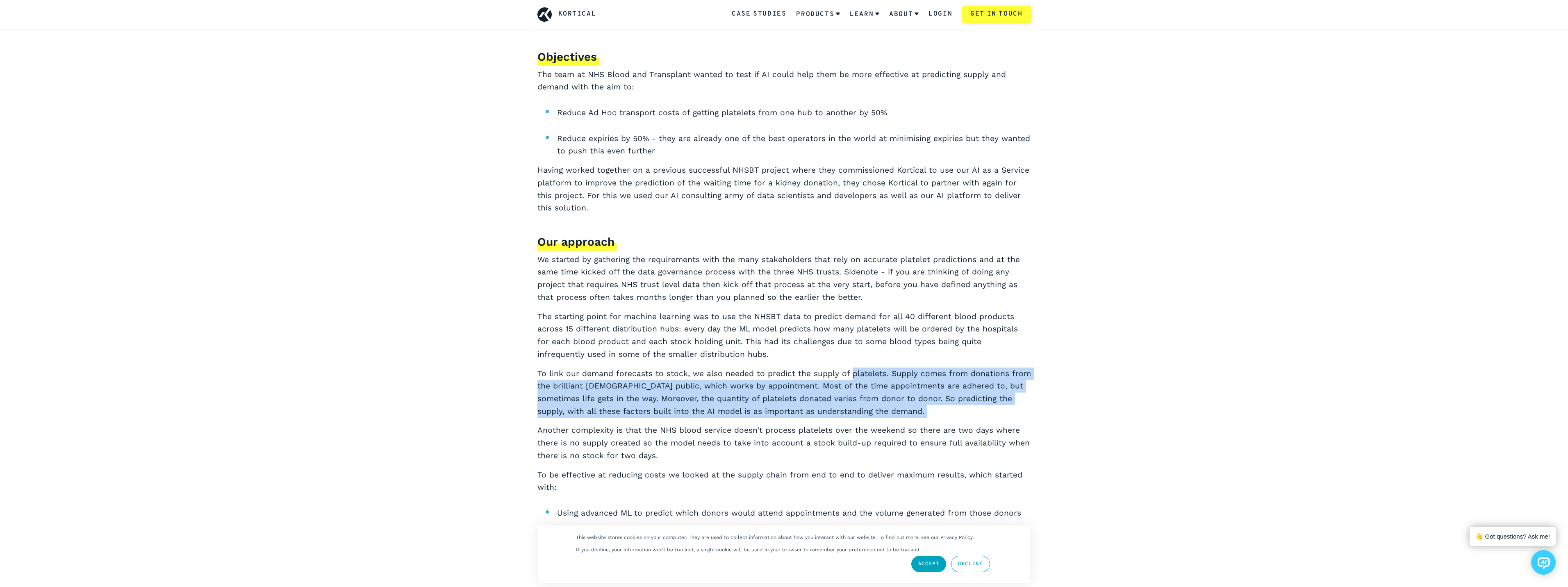
drag, startPoint x: 885, startPoint y: 413, endPoint x: 851, endPoint y: 364, distance: 59.6
click at [851, 364] on div "Objectives The team at NHS Blood and Transplant wanted to test if AI could help…" at bounding box center [784, 361] width 494 height 624
click at [850, 364] on div "Objectives The team at NHS Blood and Transplant wanted to test if AI could help…" at bounding box center [784, 361] width 494 height 624
drag, startPoint x: 846, startPoint y: 360, endPoint x: 886, endPoint y: 408, distance: 62.5
click at [886, 408] on div "Objectives The team at NHS Blood and Transplant wanted to test if AI could help…" at bounding box center [784, 361] width 494 height 624
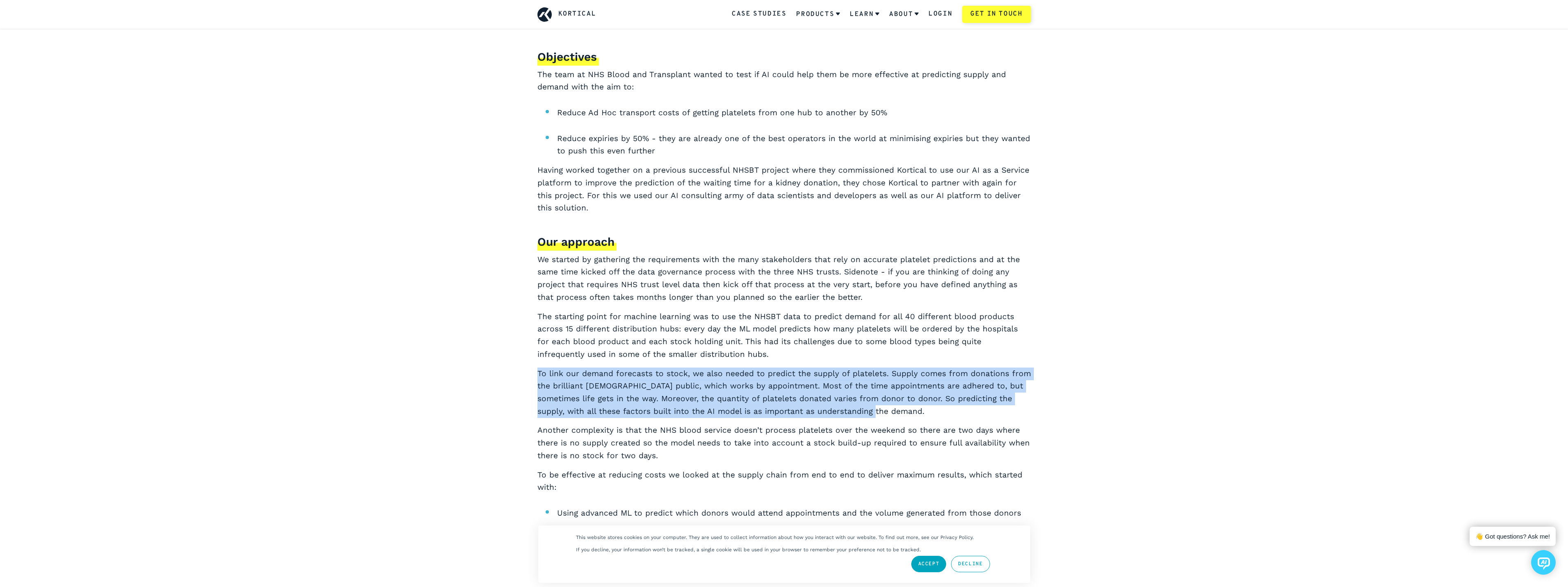
click at [886, 408] on p "To link our demand forecasts to stock, we also needed to predict the supply of …" at bounding box center [784, 392] width 494 height 50
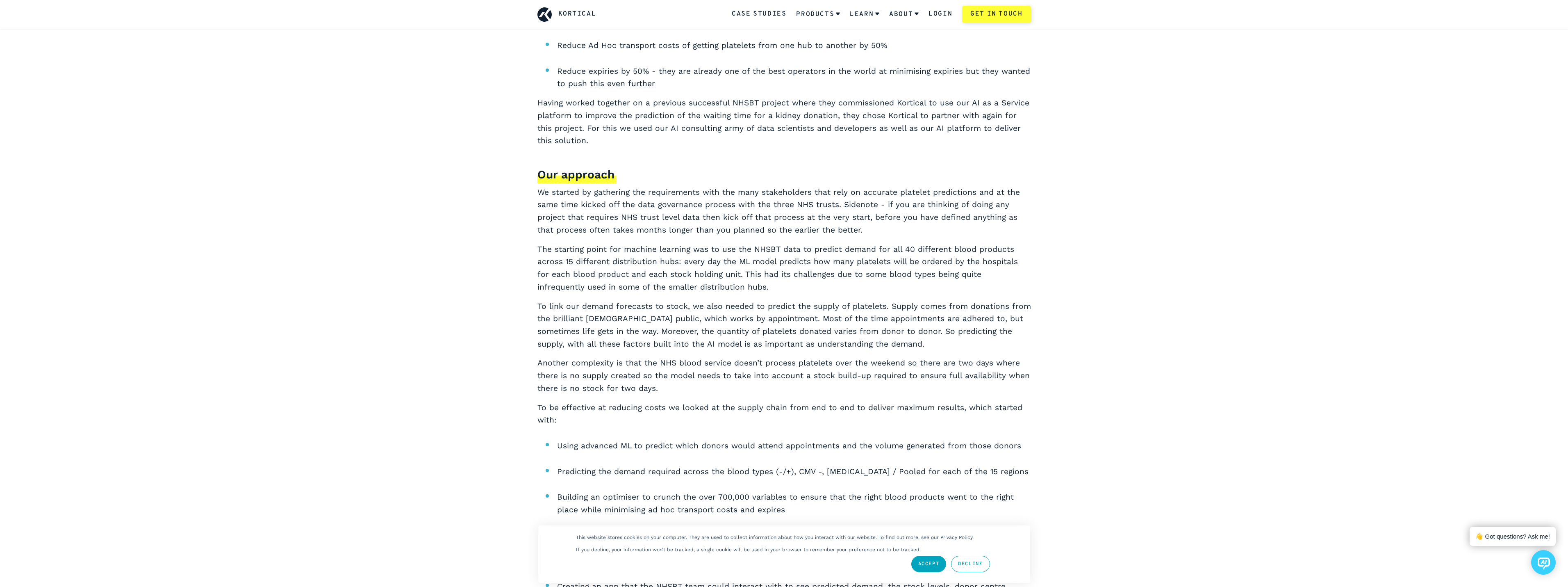
scroll to position [820, 0]
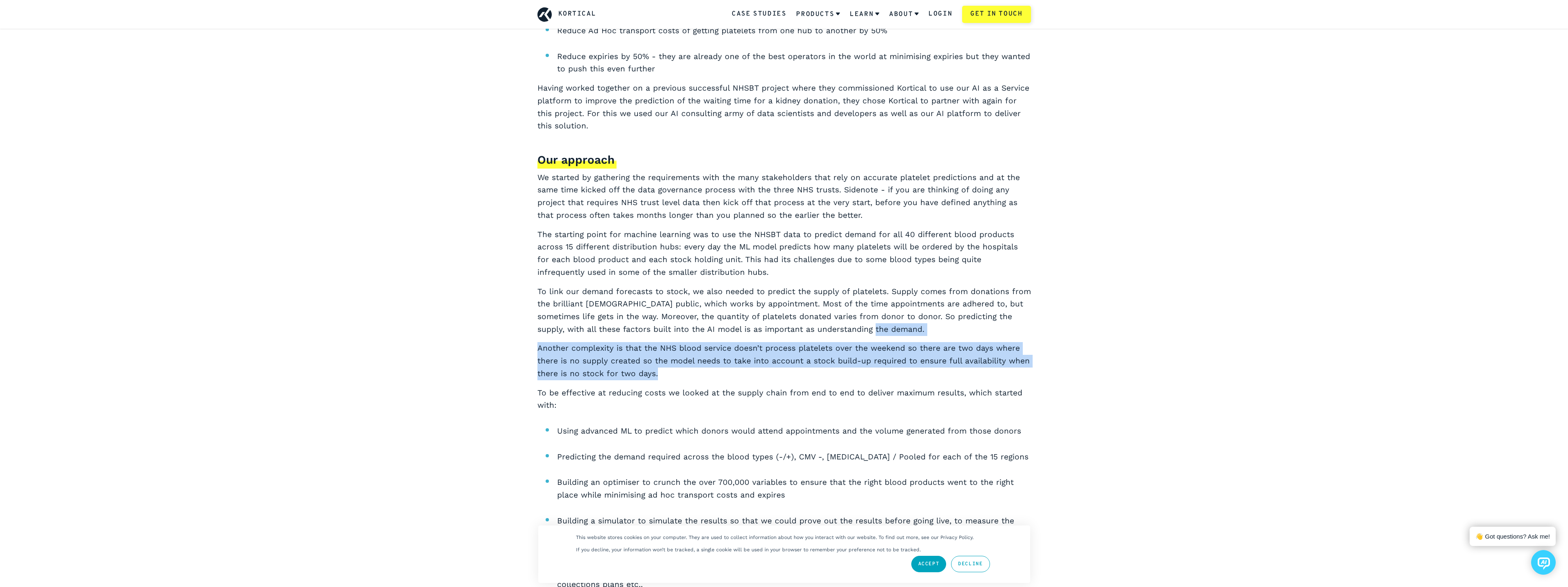
drag, startPoint x: 883, startPoint y: 331, endPoint x: 846, endPoint y: 379, distance: 60.6
click at [846, 379] on div "Objectives The team at NHS Blood and Transplant wanted to test if AI could help…" at bounding box center [784, 279] width 494 height 624
click at [846, 379] on p "Another complexity is that the NHS blood service doesn’t process platelets over…" at bounding box center [784, 360] width 494 height 37
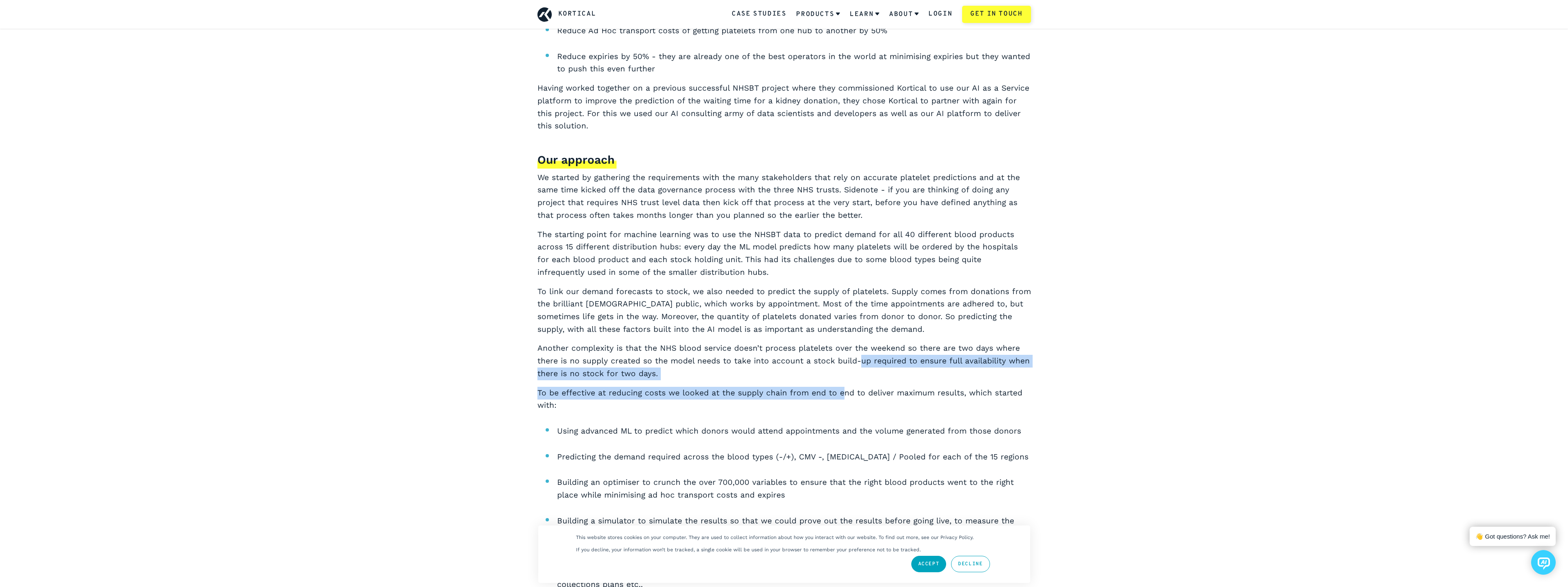
drag, startPoint x: 837, startPoint y: 382, endPoint x: 860, endPoint y: 355, distance: 35.5
click at [859, 355] on div "Objectives The team at NHS Blood and Transplant wanted to test if AI could help…" at bounding box center [784, 279] width 494 height 624
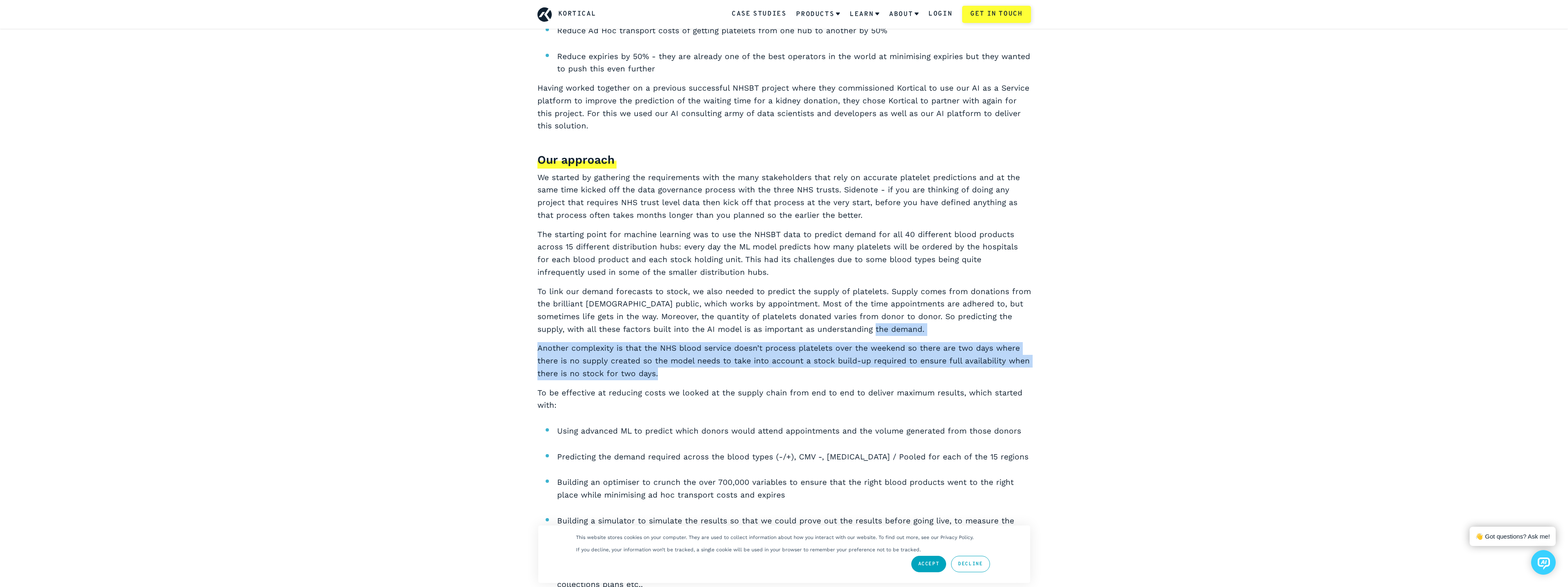
drag, startPoint x: 879, startPoint y: 331, endPoint x: 832, endPoint y: 373, distance: 63.0
click at [832, 373] on div "Objectives The team at NHS Blood and Transplant wanted to test if AI could help…" at bounding box center [784, 279] width 494 height 624
click at [832, 373] on p "Another complexity is that the NHS blood service doesn’t process platelets over…" at bounding box center [784, 360] width 494 height 37
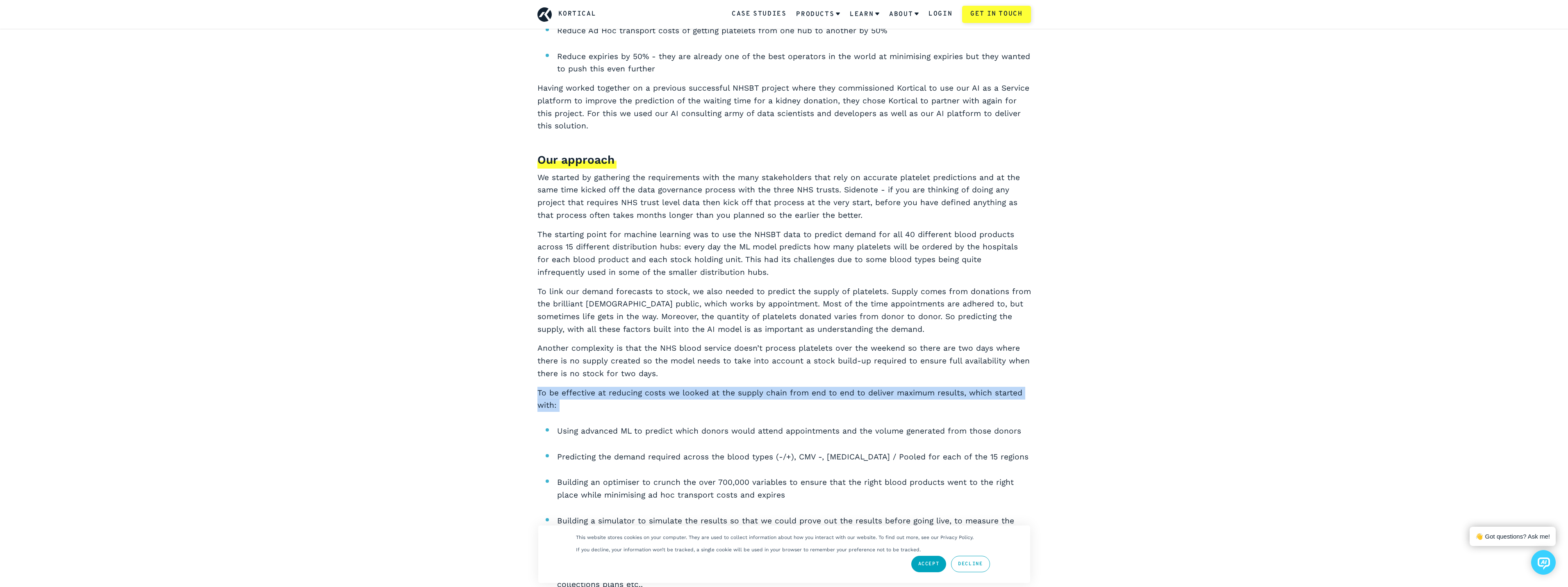
drag, startPoint x: 832, startPoint y: 373, endPoint x: 817, endPoint y: 404, distance: 34.4
click at [818, 403] on div "Objectives The team at NHS Blood and Transplant wanted to test if AI could help…" at bounding box center [784, 279] width 494 height 624
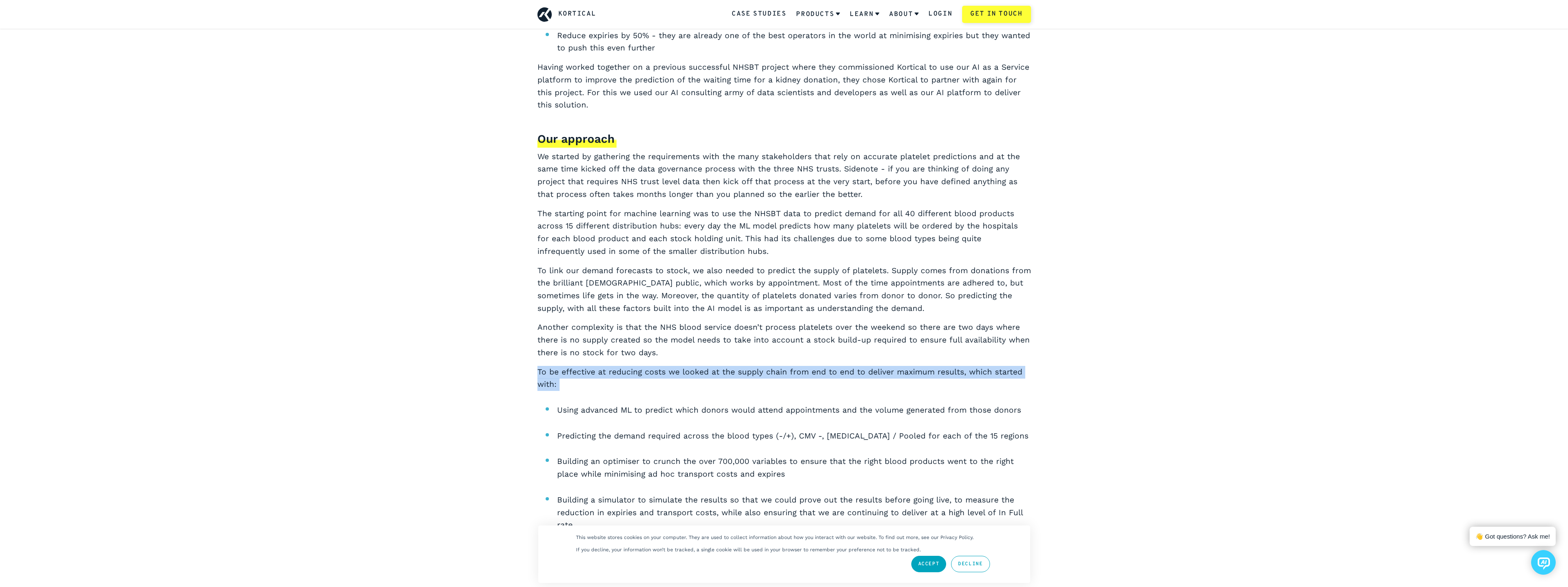
scroll to position [861, 0]
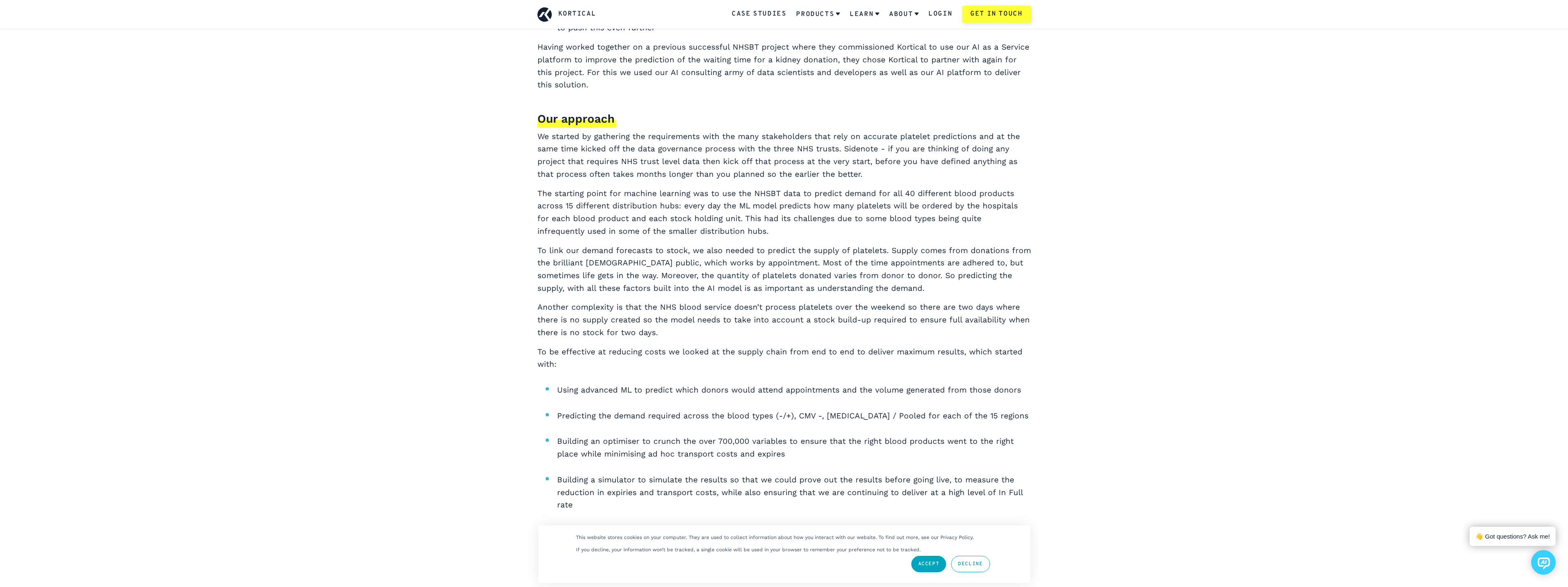
click at [835, 373] on div "Objectives The team at NHS Blood and Transplant wanted to test if AI could help…" at bounding box center [784, 238] width 494 height 624
drag, startPoint x: 821, startPoint y: 341, endPoint x: 797, endPoint y: 365, distance: 33.9
click at [797, 365] on div "Objectives The team at NHS Blood and Transplant wanted to test if AI could help…" at bounding box center [784, 238] width 494 height 624
click at [797, 365] on p "To be effective at reducing costs we looked at the supply chain from end to end…" at bounding box center [784, 357] width 494 height 25
drag, startPoint x: 797, startPoint y: 365, endPoint x: 796, endPoint y: 356, distance: 9.1
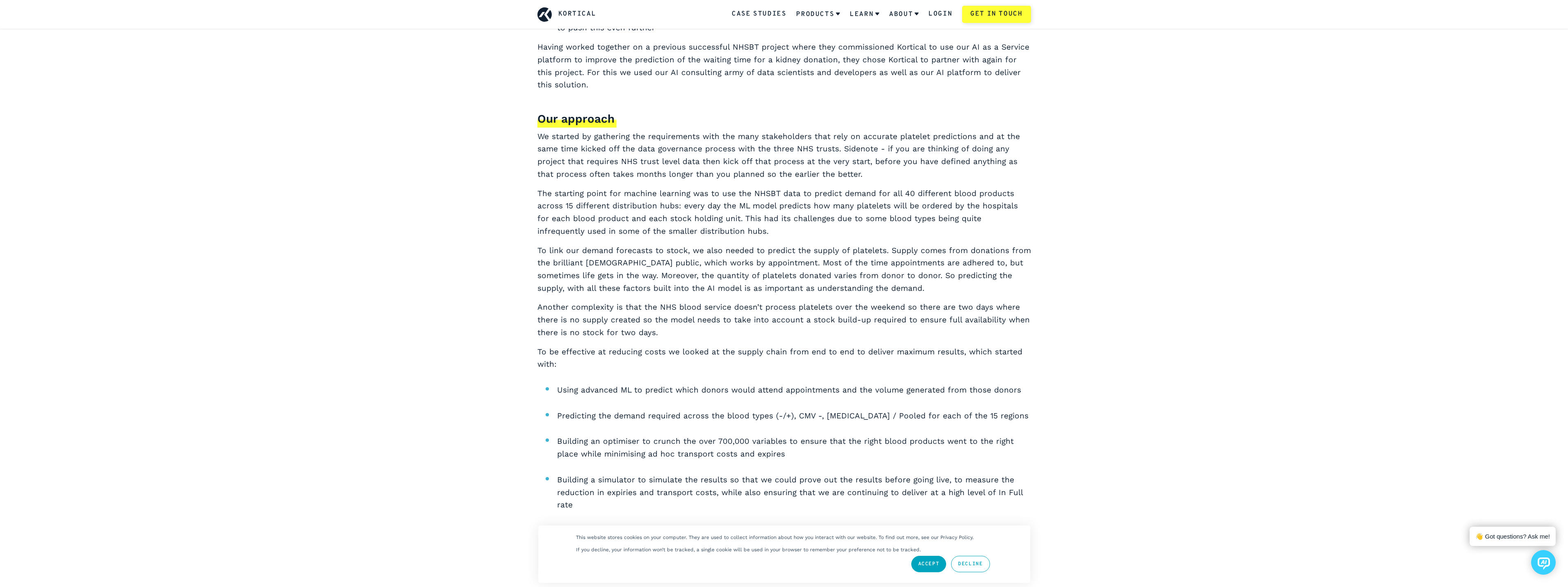
click at [796, 359] on p "To be effective at reducing costs we looked at the supply chain from end to end…" at bounding box center [784, 357] width 494 height 25
drag, startPoint x: 793, startPoint y: 335, endPoint x: 786, endPoint y: 369, distance: 34.7
click at [786, 369] on div "Objectives The team at NHS Blood and Transplant wanted to test if AI could help…" at bounding box center [784, 238] width 494 height 624
click at [786, 369] on p "To be effective at reducing costs we looked at the supply chain from end to end…" at bounding box center [784, 357] width 494 height 25
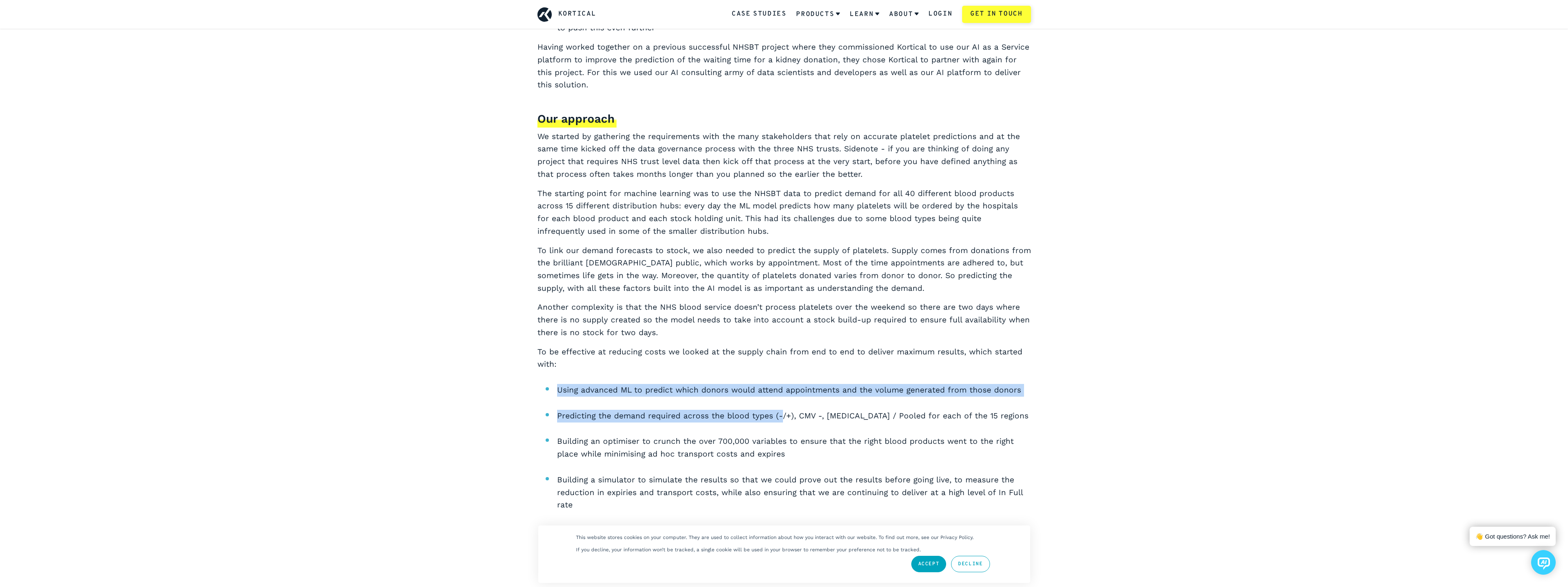
drag, startPoint x: 786, startPoint y: 371, endPoint x: 777, endPoint y: 402, distance: 32.3
click at [777, 402] on div "Objectives The team at NHS Blood and Transplant wanted to test if AI could help…" at bounding box center [784, 238] width 494 height 624
click at [775, 401] on ul "Using advanced ML to predict which donors would attend appointments and the vol…" at bounding box center [784, 467] width 494 height 166
drag, startPoint x: 774, startPoint y: 400, endPoint x: 783, endPoint y: 384, distance: 18.4
click at [783, 384] on ul "Using advanced ML to predict which donors would attend appointments and the vol…" at bounding box center [784, 467] width 494 height 166
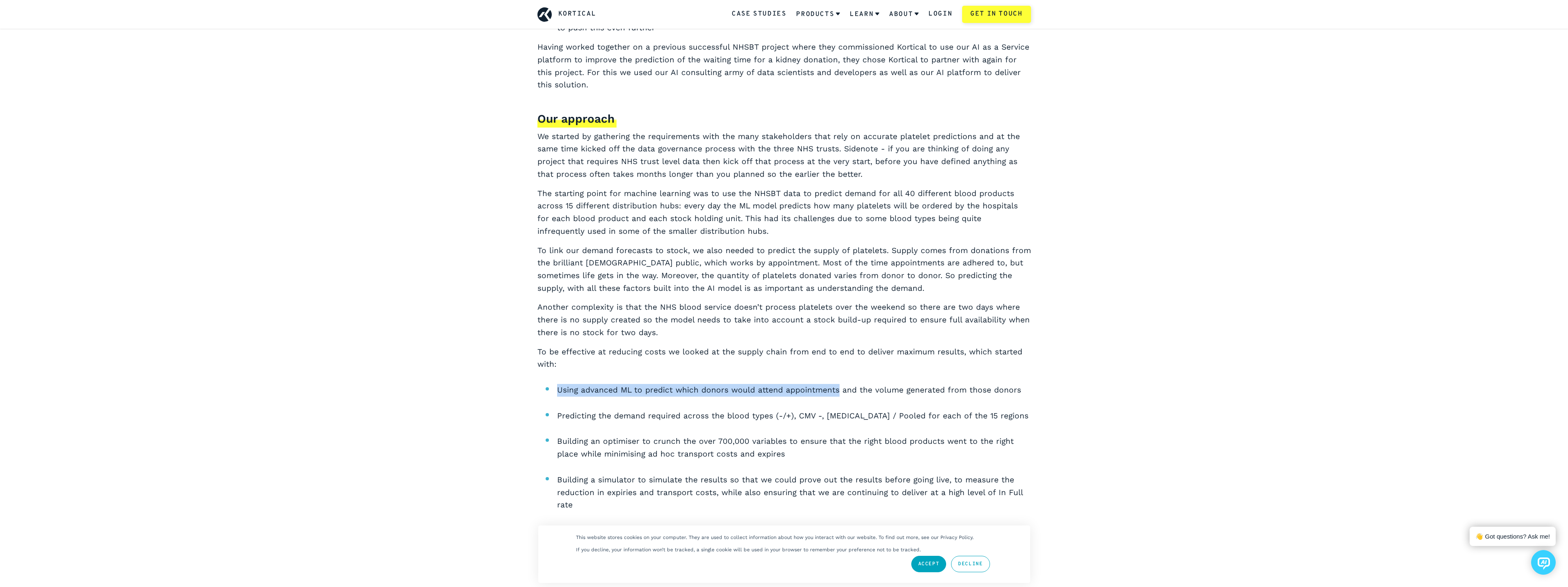
click at [784, 382] on div "Objectives The team at NHS Blood and Transplant wanted to test if AI could help…" at bounding box center [784, 238] width 494 height 624
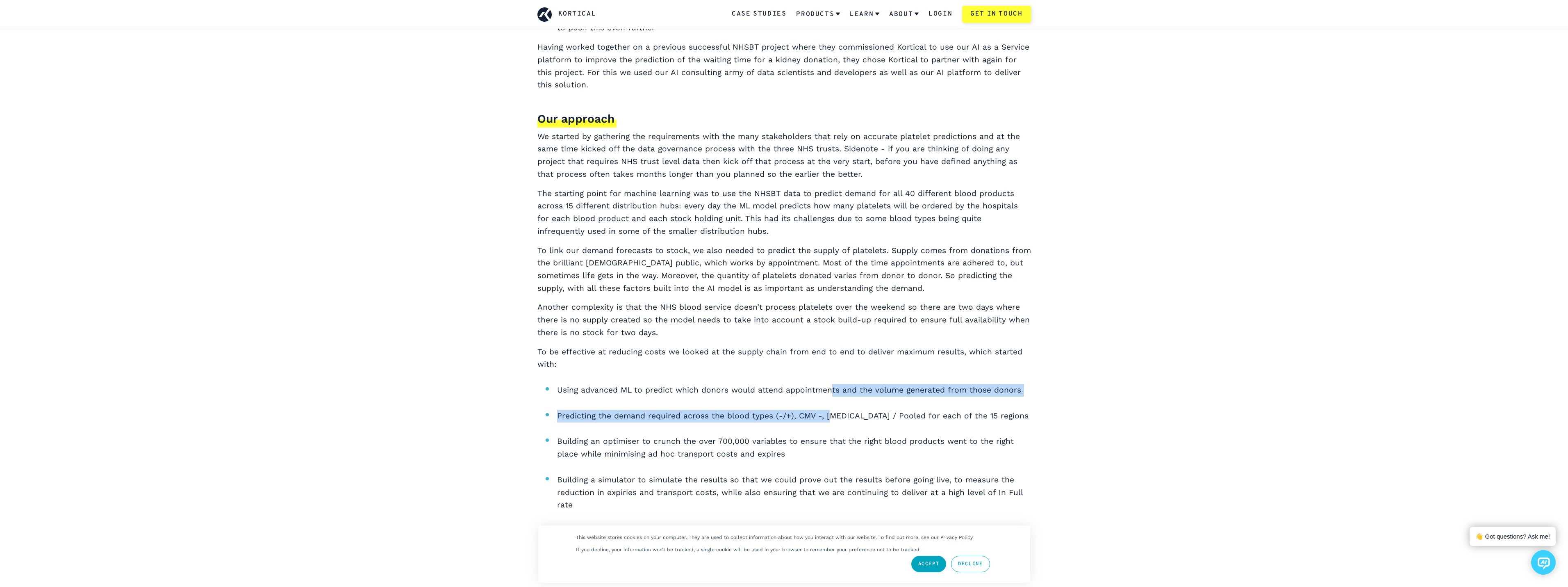
drag, startPoint x: 828, startPoint y: 381, endPoint x: 827, endPoint y: 396, distance: 15.0
click at [827, 396] on div "Objectives The team at NHS Blood and Transplant wanted to test if AI could help…" at bounding box center [784, 238] width 494 height 624
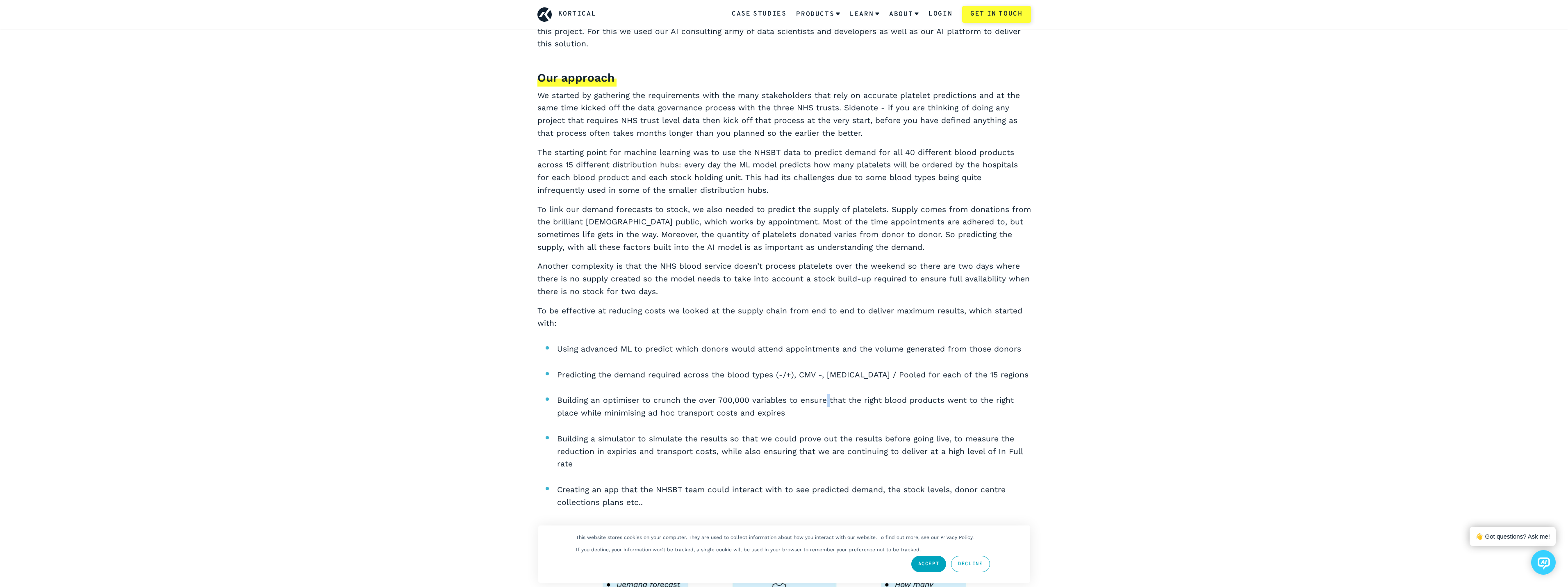
click at [822, 396] on li "Building an optimiser to crunch the over 700,000 variables to ensure that the r…" at bounding box center [794, 406] width 474 height 25
click at [808, 412] on li "Building an optimiser to crunch the over 700,000 variables to ensure that the r…" at bounding box center [794, 406] width 474 height 25
drag, startPoint x: 804, startPoint y: 414, endPoint x: 782, endPoint y: 395, distance: 29.1
click at [782, 395] on li "Building an optimiser to crunch the over 700,000 variables to ensure that the r…" at bounding box center [794, 406] width 474 height 25
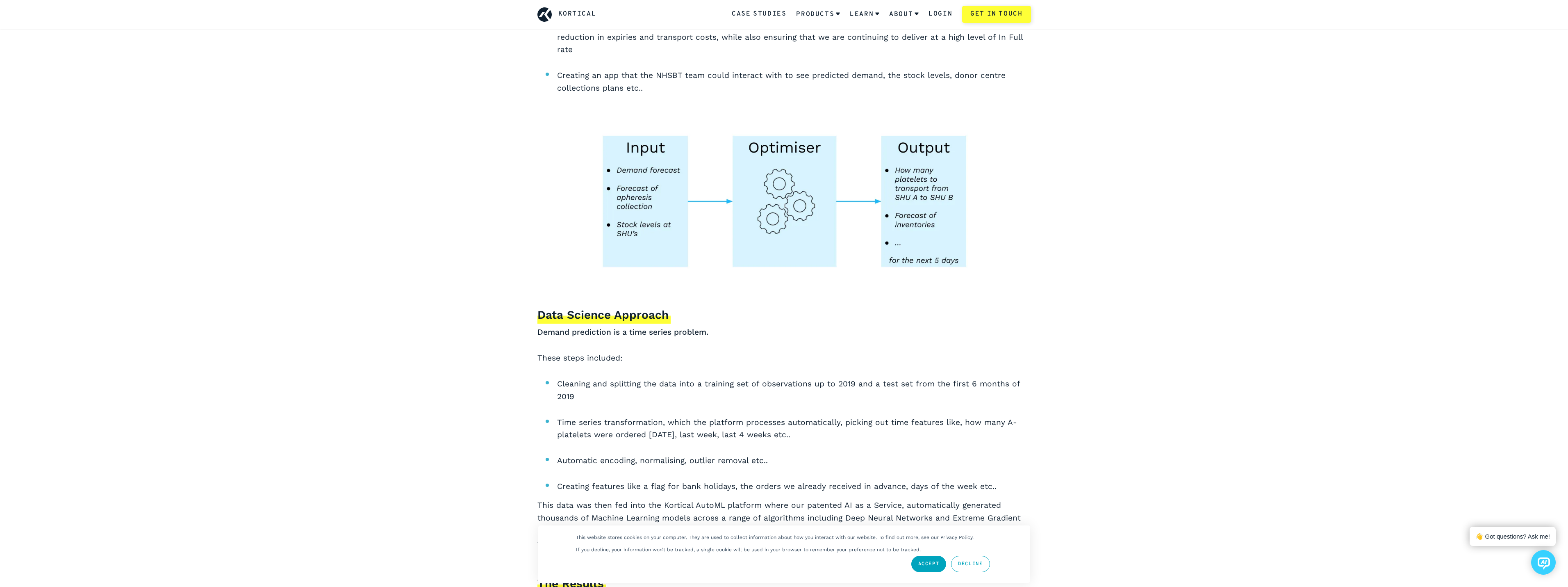
scroll to position [1354, 0]
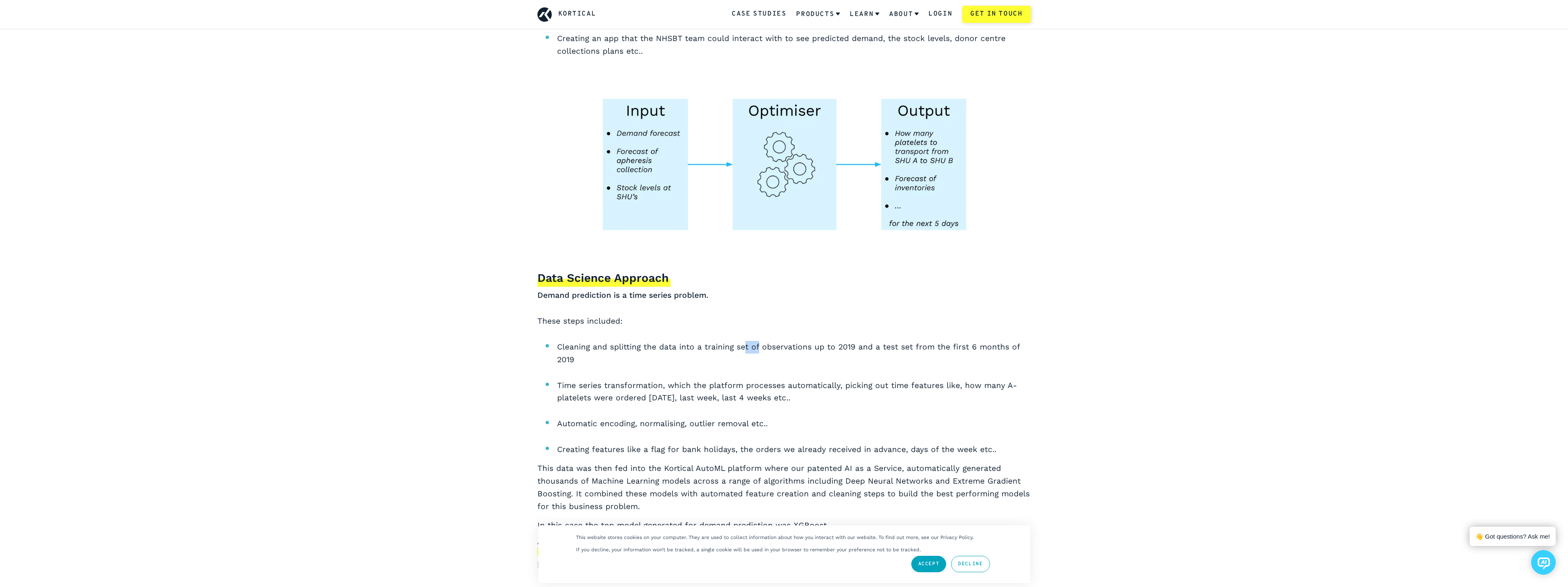
drag, startPoint x: 754, startPoint y: 328, endPoint x: 742, endPoint y: 353, distance: 27.7
click at [742, 353] on div "Data Science Approach Demand prediction is a time series problem. These steps i…" at bounding box center [784, 458] width 494 height 378
drag, startPoint x: 739, startPoint y: 357, endPoint x: 748, endPoint y: 348, distance: 12.7
click at [744, 352] on li "Cleaning and splitting the data into a training set of observations up to 2019 …" at bounding box center [794, 353] width 474 height 25
drag, startPoint x: 723, startPoint y: 337, endPoint x: 728, endPoint y: 352, distance: 15.8
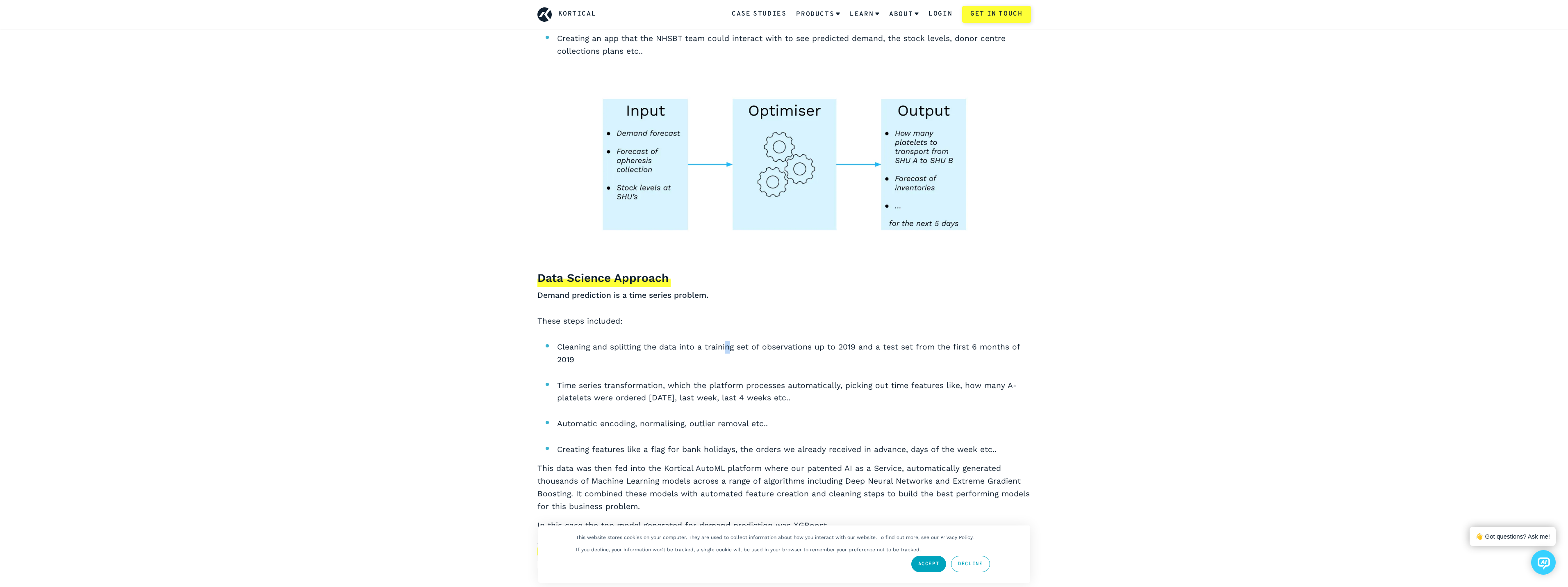
click at [728, 352] on div "Data Science Approach Demand prediction is a time series problem. These steps i…" at bounding box center [784, 458] width 494 height 378
drag, startPoint x: 835, startPoint y: 371, endPoint x: 836, endPoint y: 398, distance: 27.0
click at [836, 398] on ul "Cleaning and splitting the data into a training set of observations up to 2019 …" at bounding box center [784, 398] width 494 height 115
click at [836, 398] on li "Time series transformation, which the platform processes automatically, picking…" at bounding box center [794, 391] width 474 height 25
drag, startPoint x: 836, startPoint y: 398, endPoint x: 832, endPoint y: 389, distance: 9.8
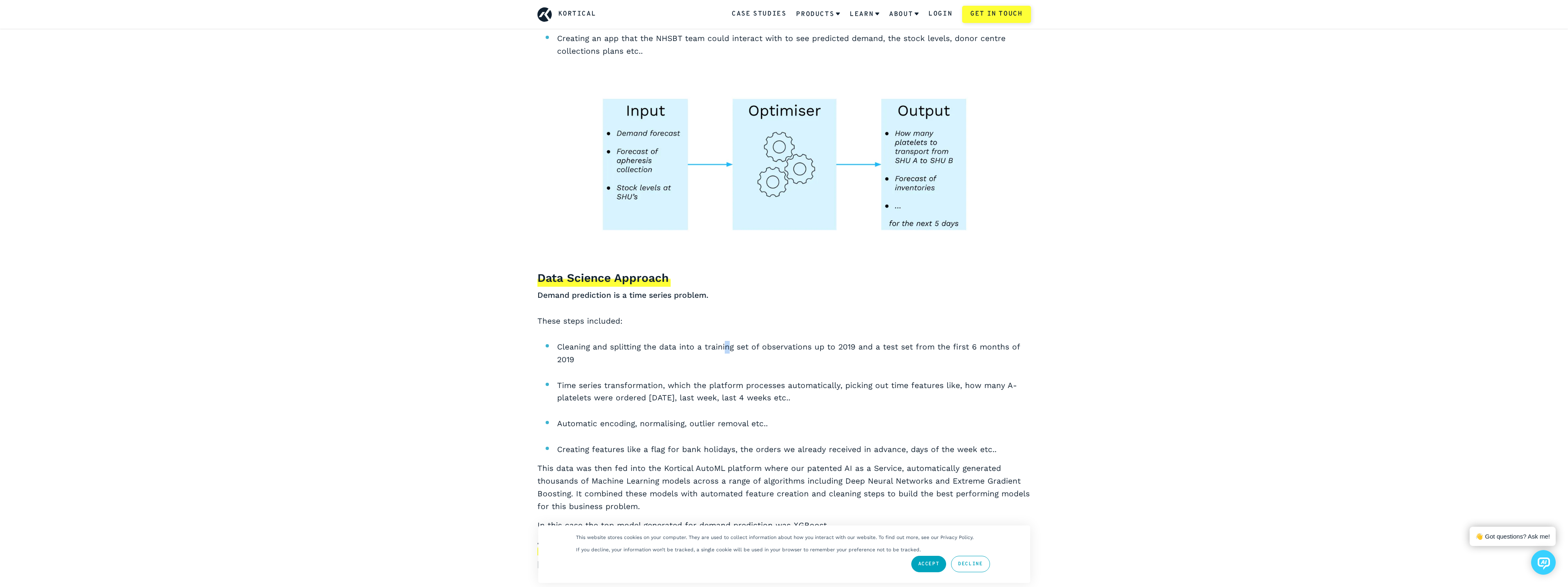
click at [832, 390] on li "Time series transformation, which the platform processes automatically, picking…" at bounding box center [794, 391] width 474 height 25
click at [830, 395] on li "Time series transformation, which the platform processes automatically, picking…" at bounding box center [794, 391] width 474 height 25
drag, startPoint x: 830, startPoint y: 395, endPoint x: 830, endPoint y: 368, distance: 27.0
click at [830, 368] on ul "Cleaning and splitting the data into a training set of observations up to 2019 …" at bounding box center [784, 398] width 494 height 115
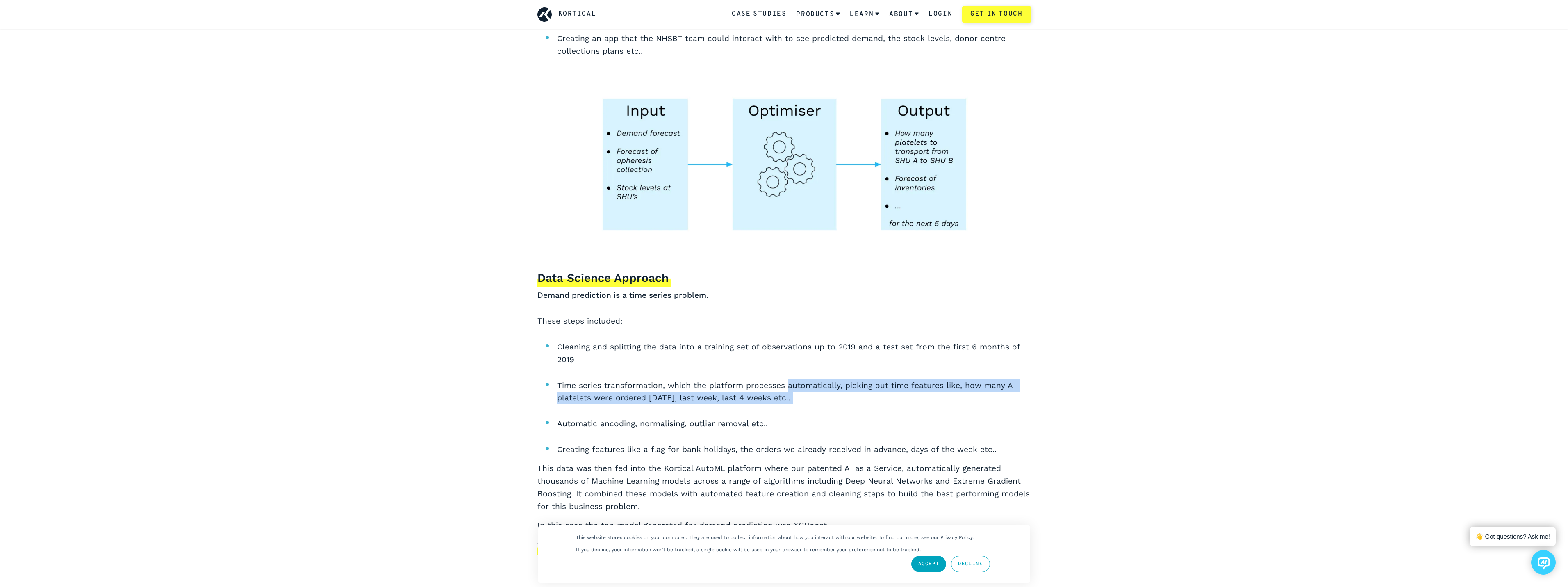
drag, startPoint x: 830, startPoint y: 368, endPoint x: 835, endPoint y: 396, distance: 28.4
click at [835, 396] on ul "Cleaning and splitting the data into a training set of observations up to 2019 …" at bounding box center [784, 398] width 494 height 115
click at [832, 407] on ul "Cleaning and splitting the data into a training set of observations up to 2019 …" at bounding box center [784, 398] width 494 height 115
drag, startPoint x: 832, startPoint y: 412, endPoint x: 828, endPoint y: 426, distance: 14.6
click at [828, 426] on ul "Cleaning and splitting the data into a training set of observations up to 2019 …" at bounding box center [784, 398] width 494 height 115
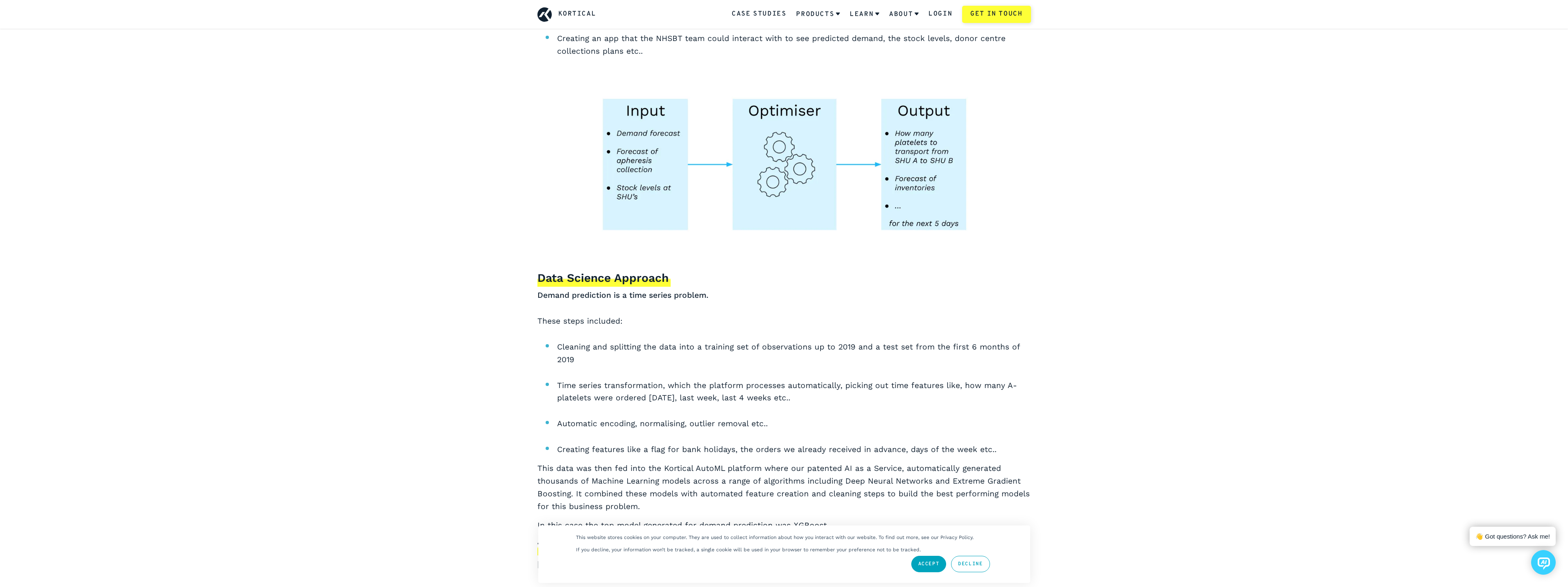
drag, startPoint x: 828, startPoint y: 426, endPoint x: 829, endPoint y: 402, distance: 24.0
click at [829, 402] on ul "Cleaning and splitting the data into a training set of observations up to 2019 …" at bounding box center [784, 398] width 494 height 115
click at [829, 401] on li "Time series transformation, which the platform processes automatically, picking…" at bounding box center [794, 391] width 474 height 25
drag, startPoint x: 827, startPoint y: 404, endPoint x: 824, endPoint y: 426, distance: 22.2
click at [824, 426] on ul "Cleaning and splitting the data into a training set of observations up to 2019 …" at bounding box center [784, 398] width 494 height 115
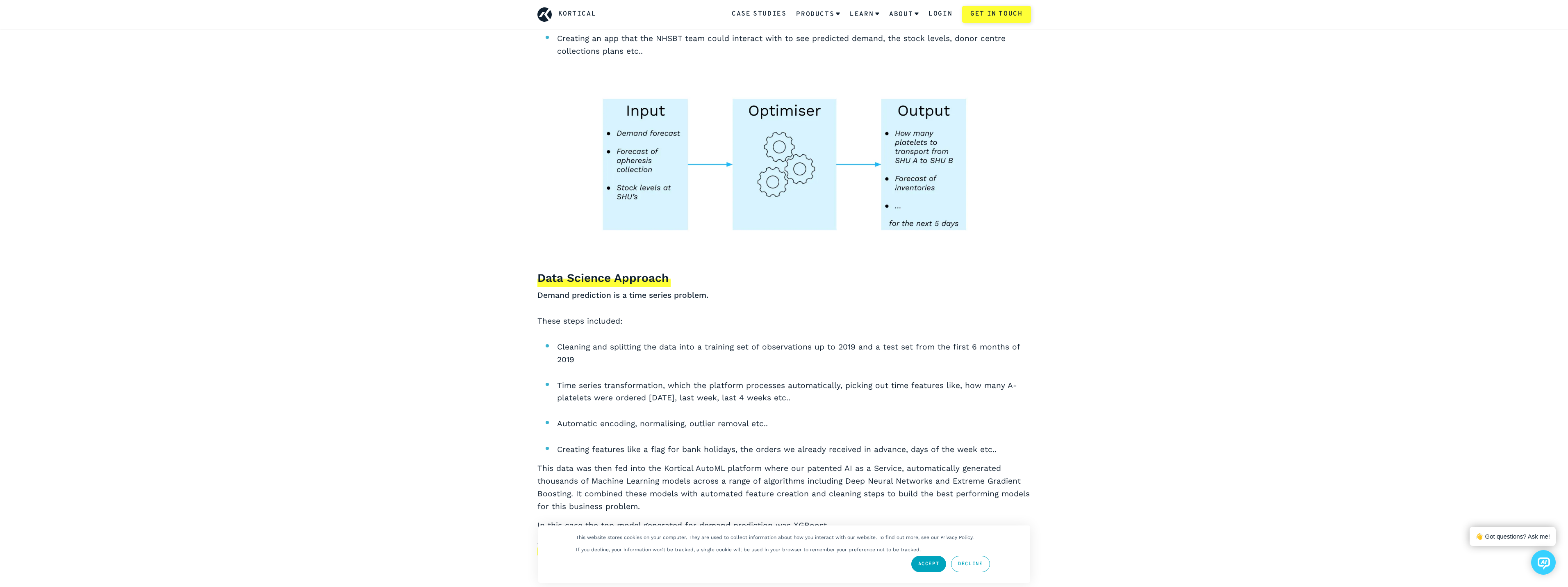
click at [824, 426] on li "Automatic encoding, normalising, outlier removal etc.." at bounding box center [794, 424] width 474 height 13
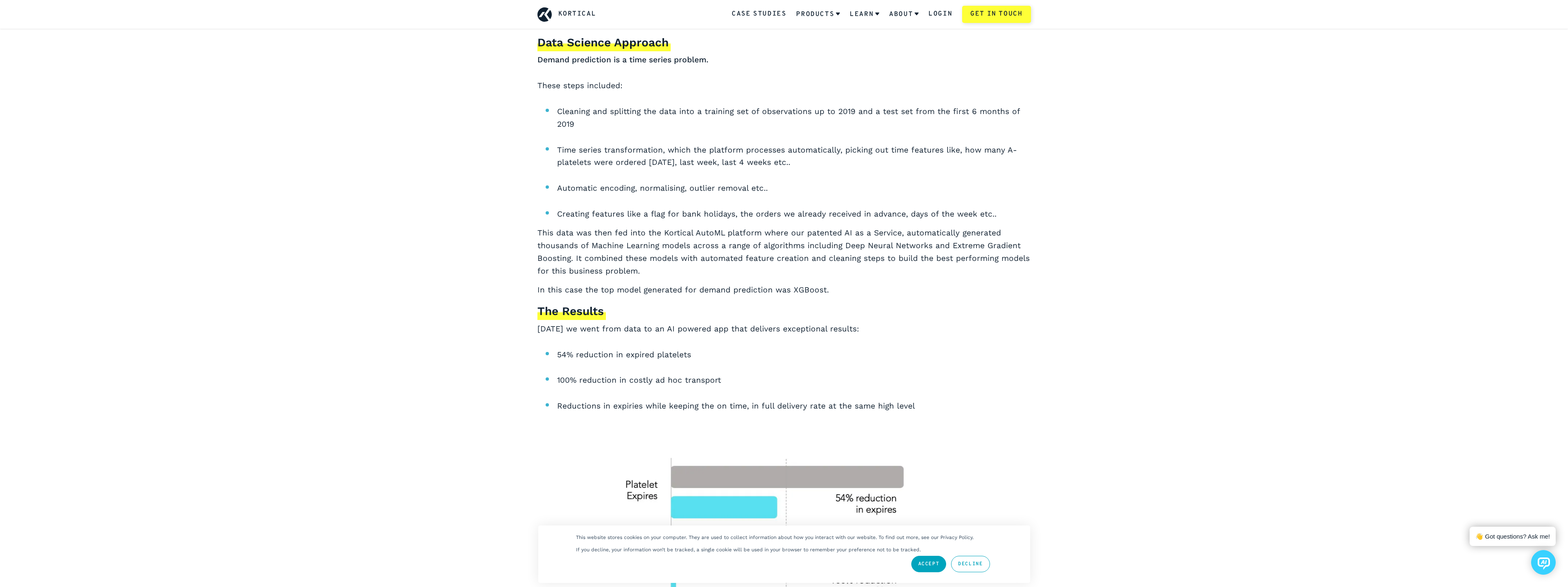
scroll to position [1599, 0]
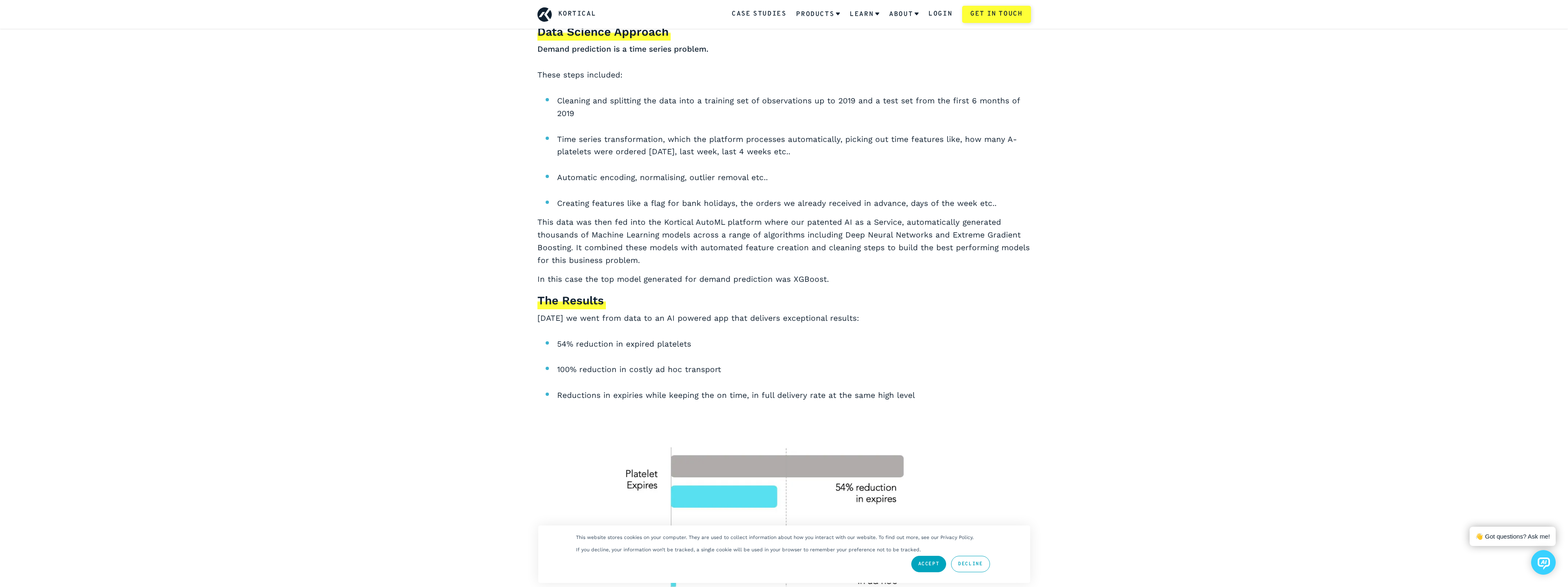
drag, startPoint x: 673, startPoint y: 309, endPoint x: 671, endPoint y: 327, distance: 18.1
click at [671, 327] on div "Data Science Approach Demand prediction is a time series problem. These steps i…" at bounding box center [784, 212] width 494 height 378
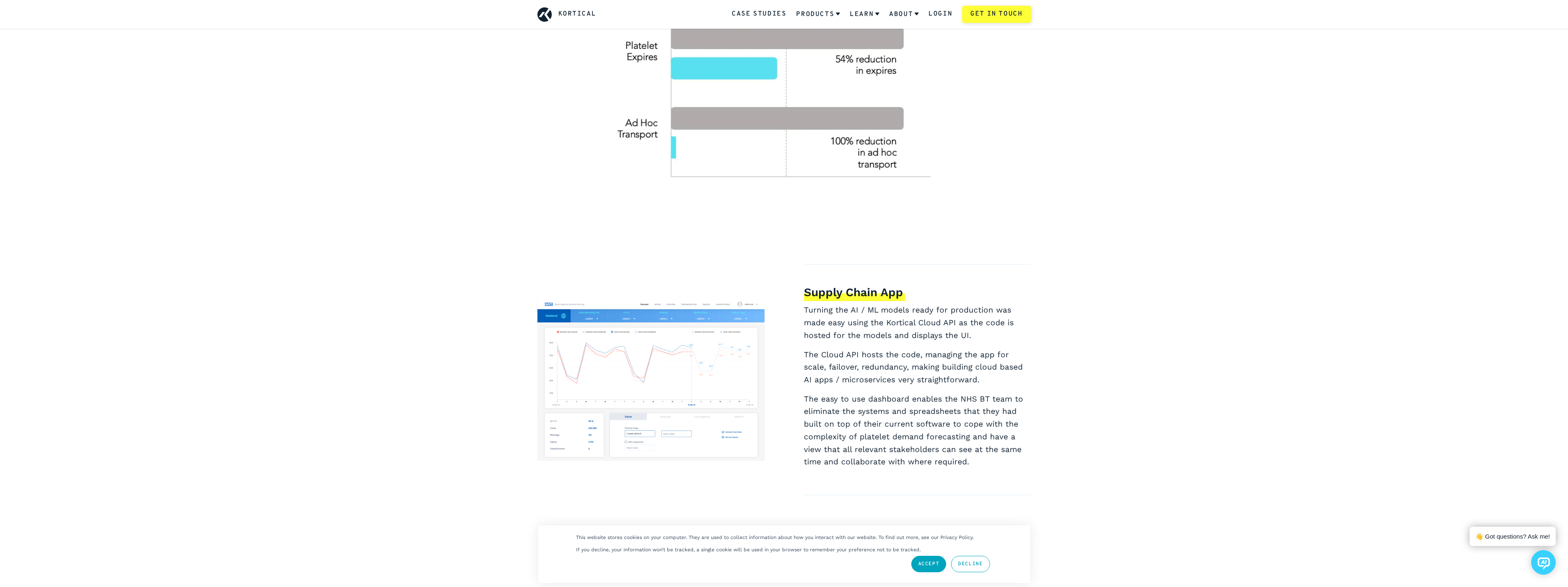
scroll to position [2050, 0]
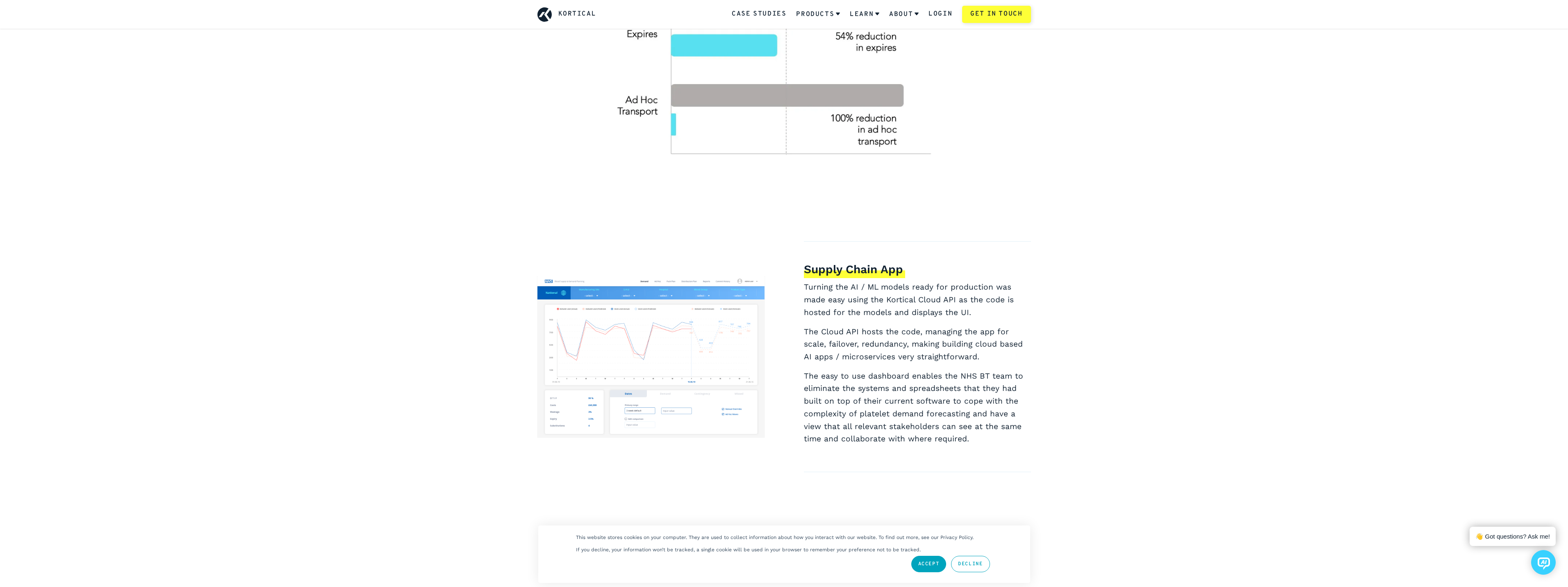
click at [637, 318] on img at bounding box center [651, 356] width 227 height 161
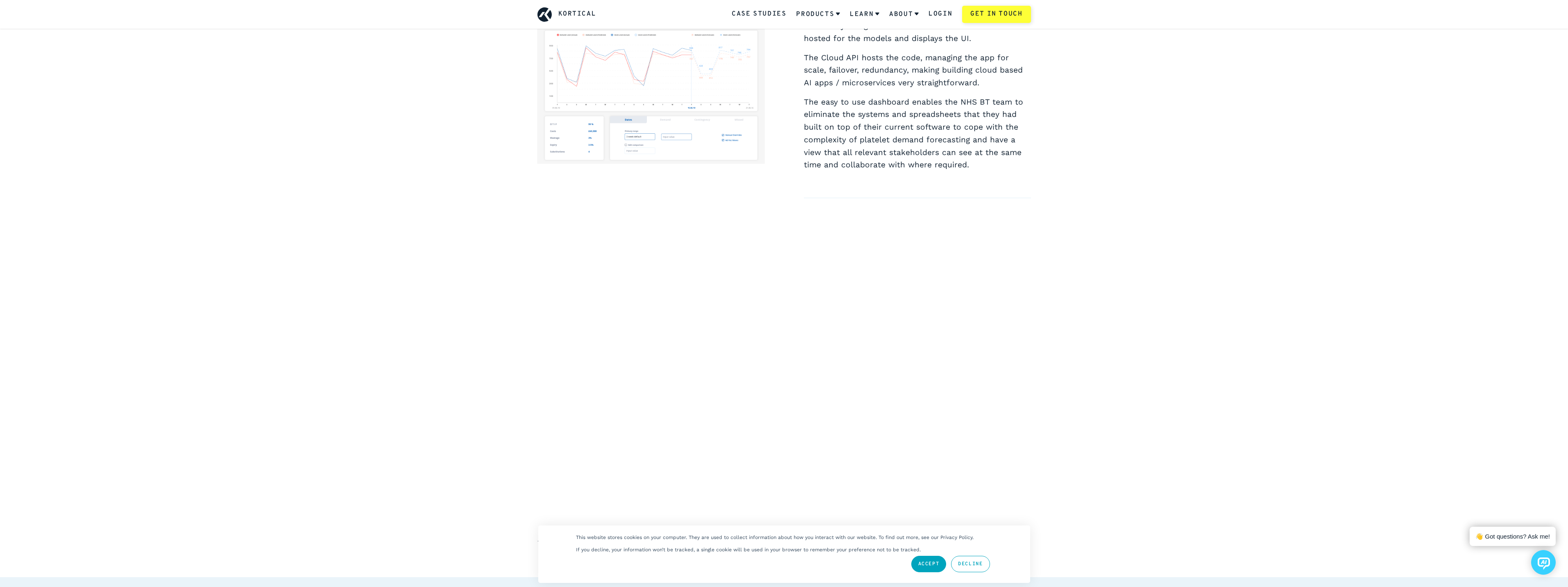
scroll to position [2378, 0]
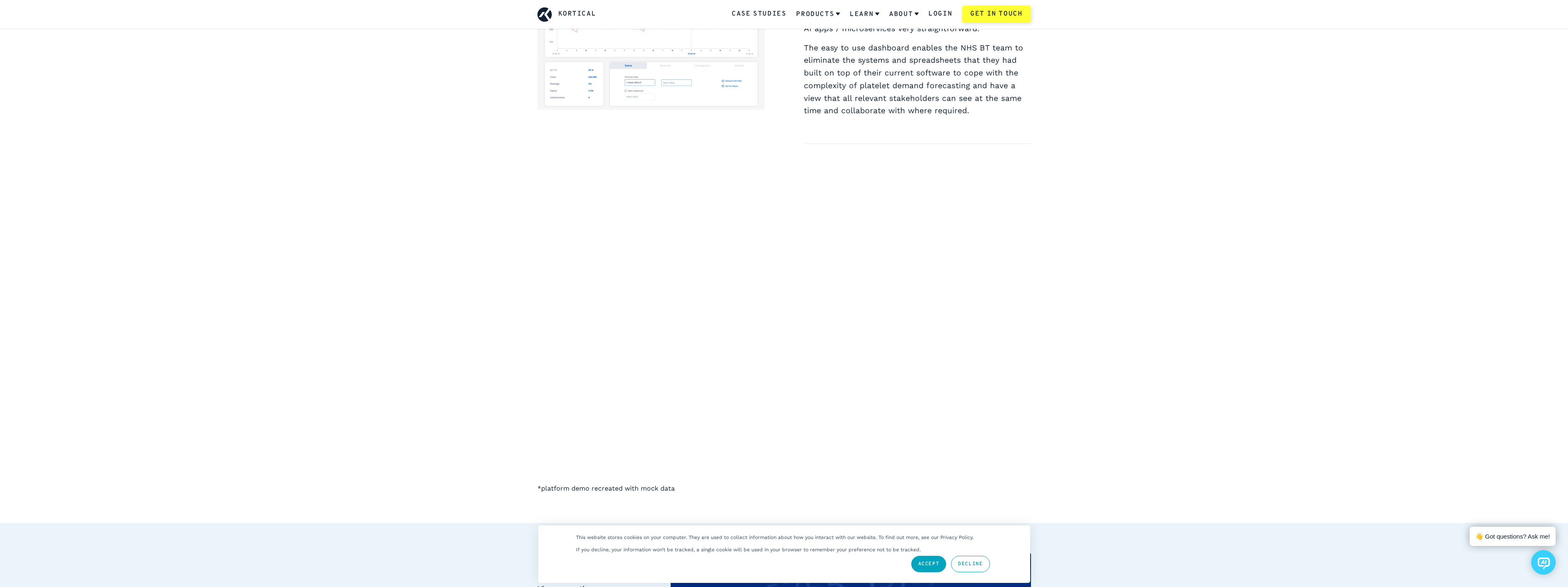
drag, startPoint x: 487, startPoint y: 360, endPoint x: 544, endPoint y: 374, distance: 58.7
click at [493, 362] on section "*platform demo recreated with mock data" at bounding box center [784, 334] width 1568 height 379
